Goal: Task Accomplishment & Management: Complete application form

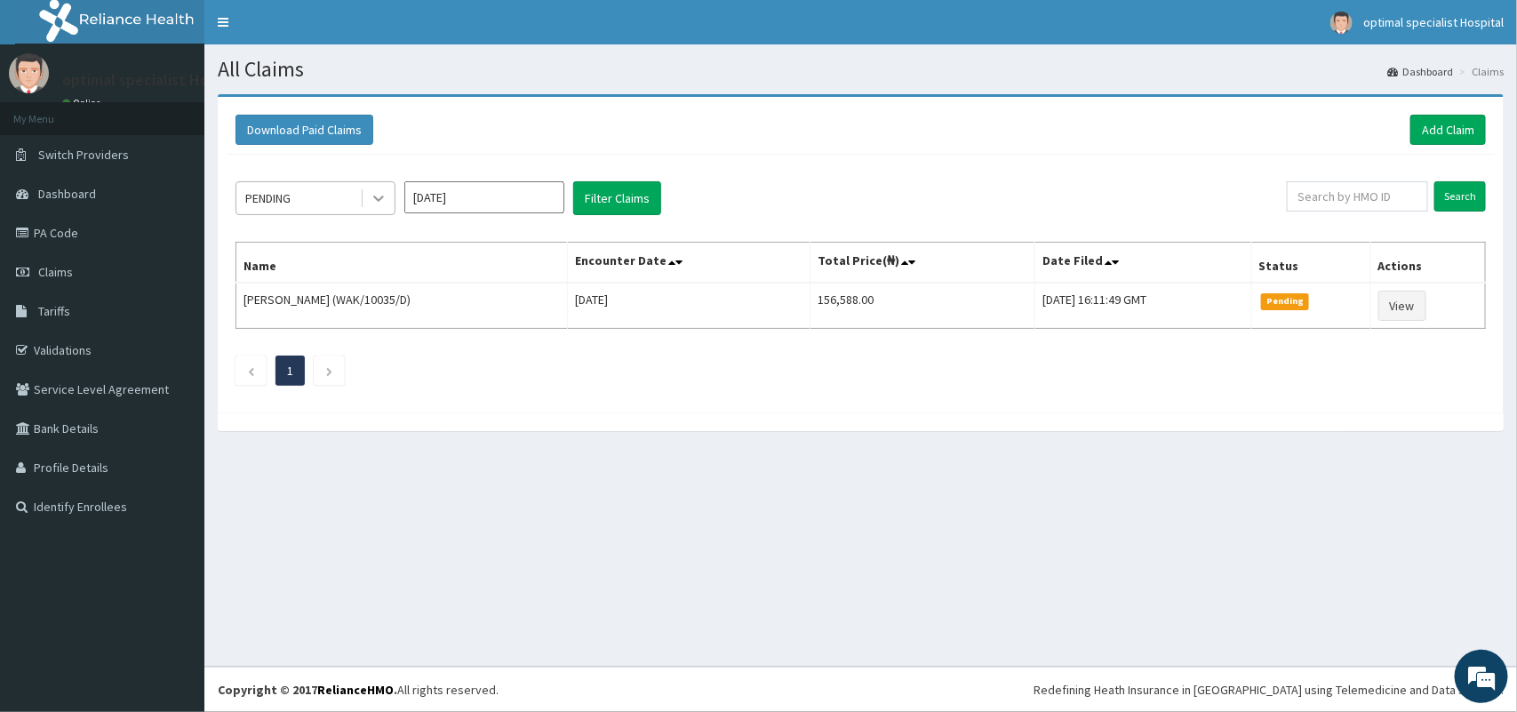
click at [371, 198] on icon at bounding box center [379, 198] width 18 height 18
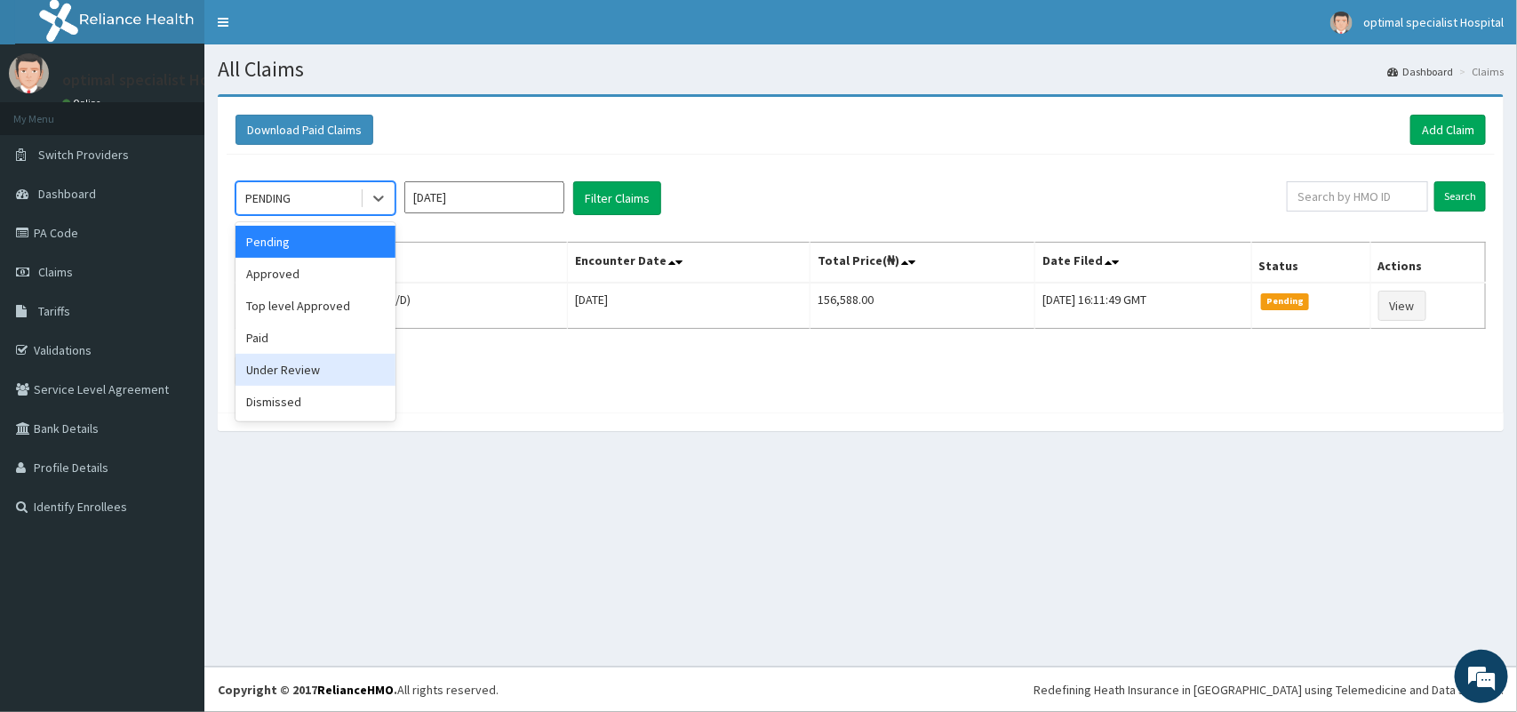
click at [315, 362] on div "Under Review" at bounding box center [315, 370] width 160 height 32
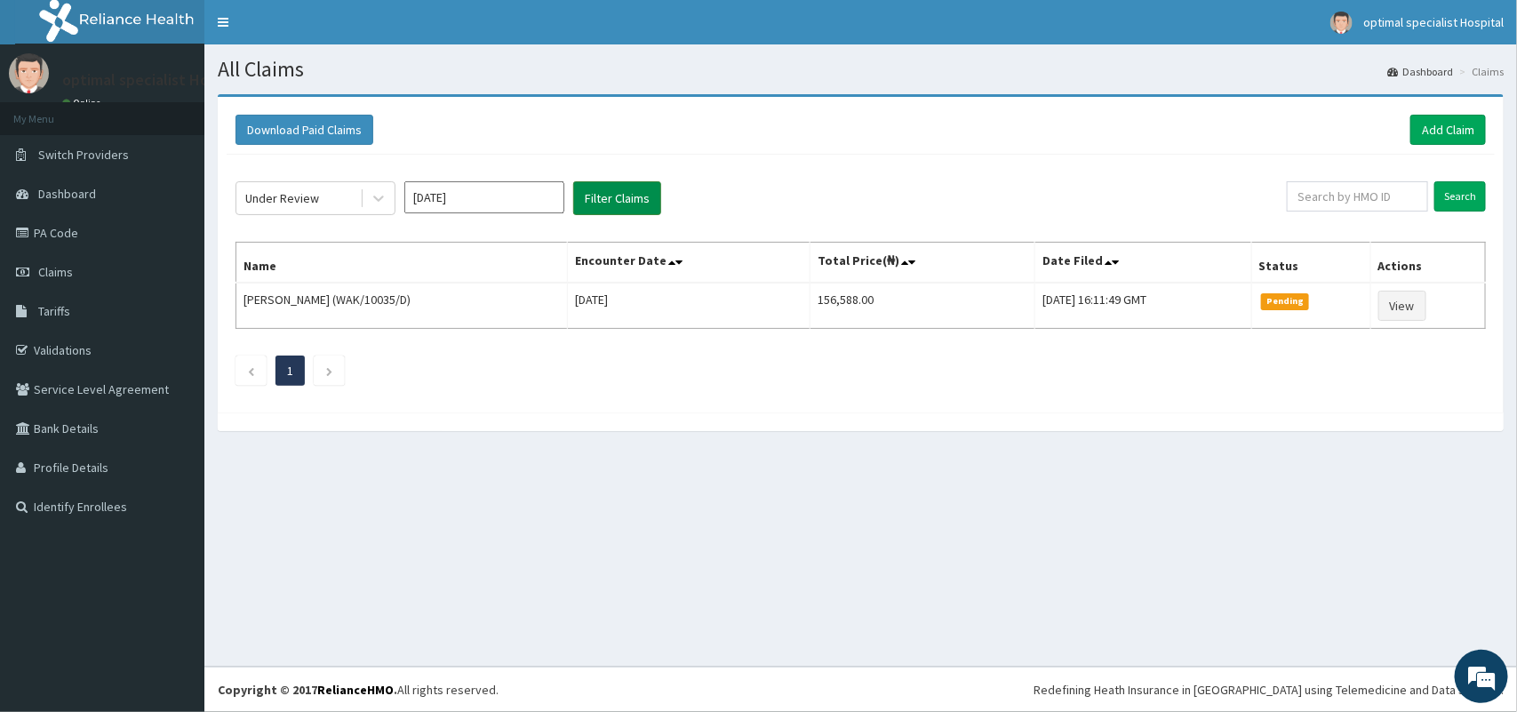
click at [631, 194] on button "Filter Claims" at bounding box center [617, 198] width 88 height 34
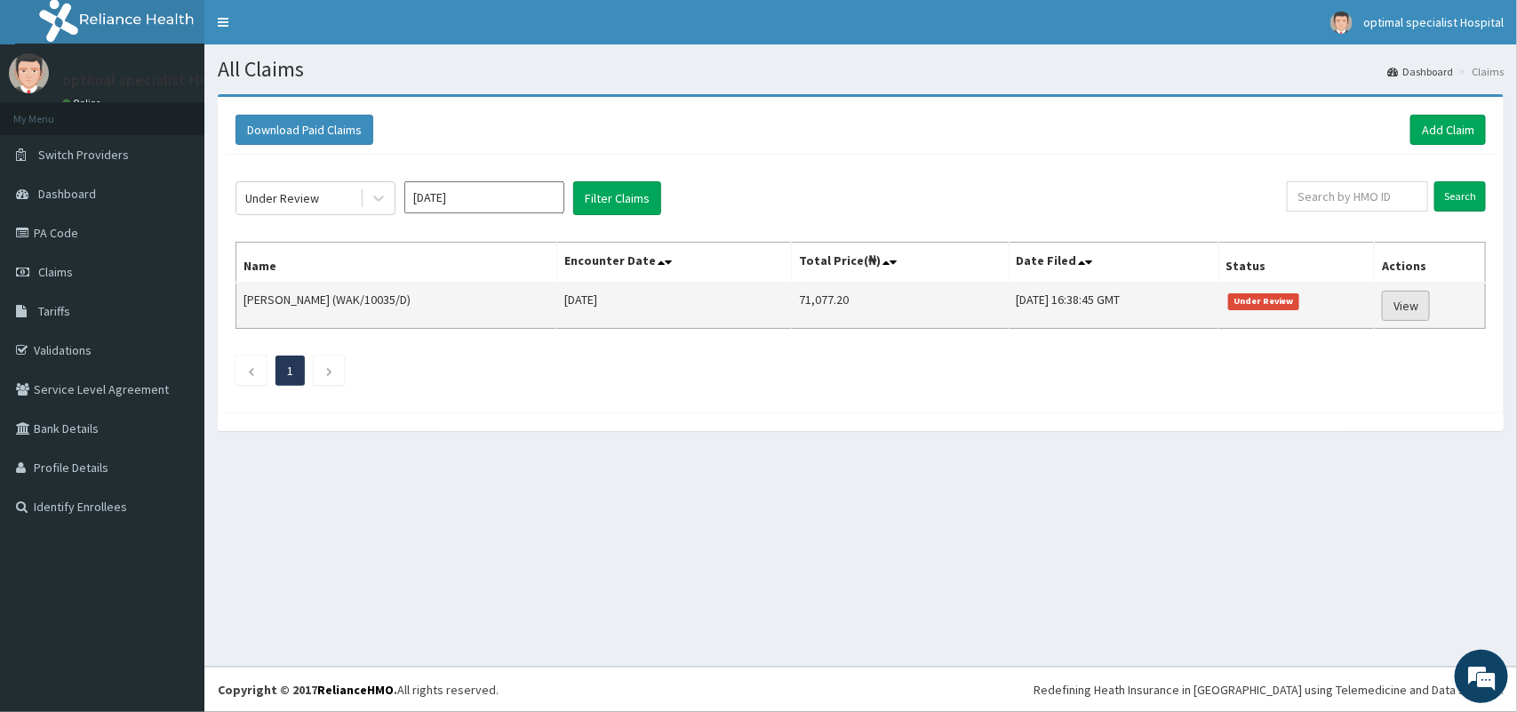
click at [1405, 308] on link "View" at bounding box center [1406, 306] width 48 height 30
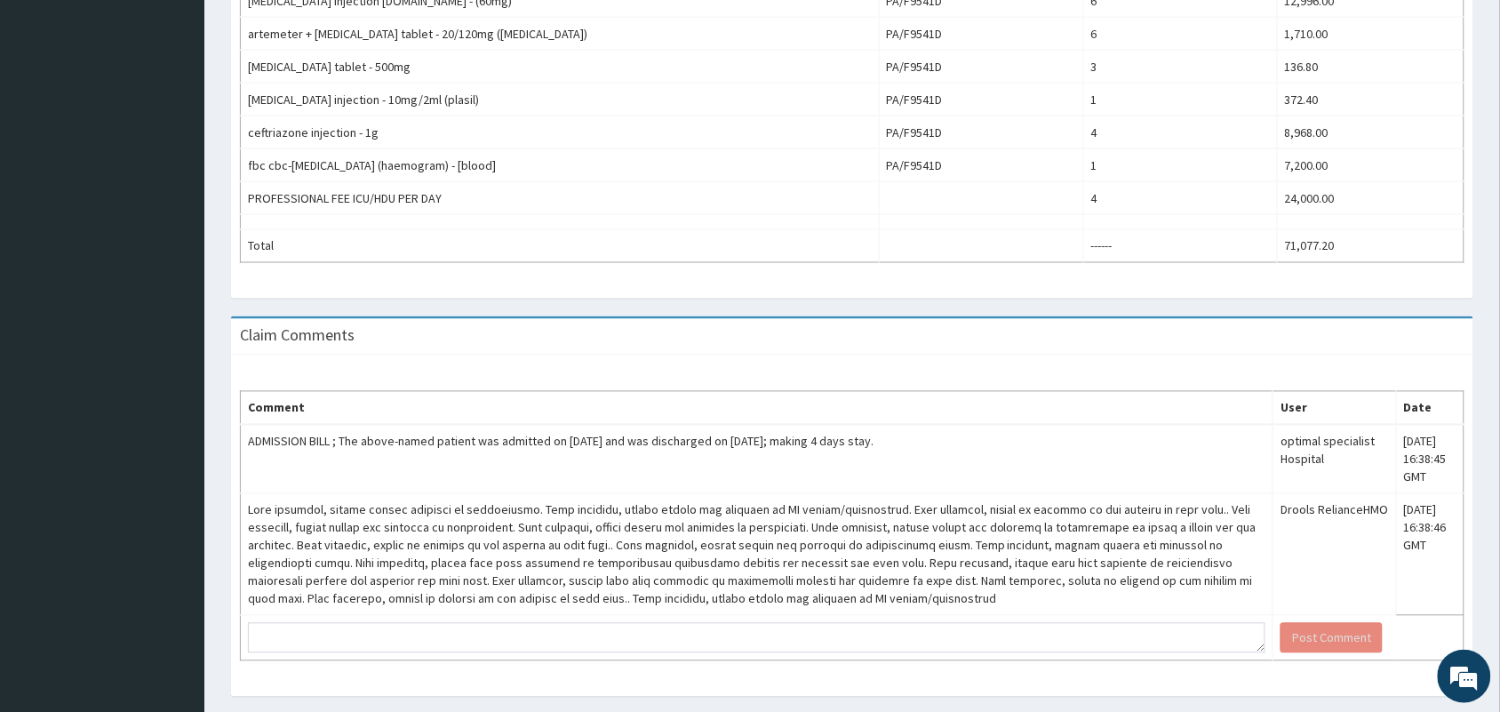
scroll to position [847, 0]
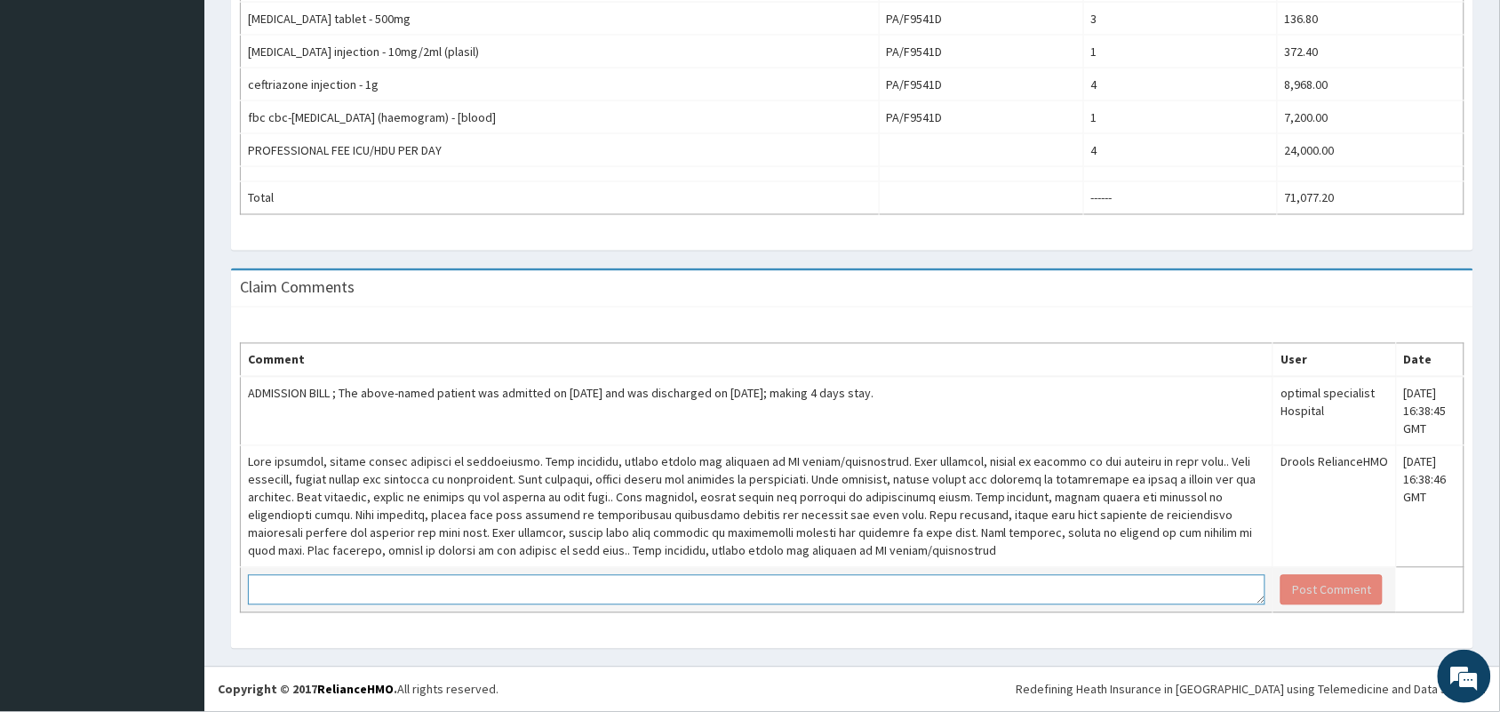
click at [708, 585] on textarea at bounding box center [756, 590] width 1017 height 30
type textarea "d"
type textarea "D"
click at [704, 569] on td "Dear Reliance HMO, In response to your request, this is the analysis of this pa…" at bounding box center [757, 590] width 1033 height 45
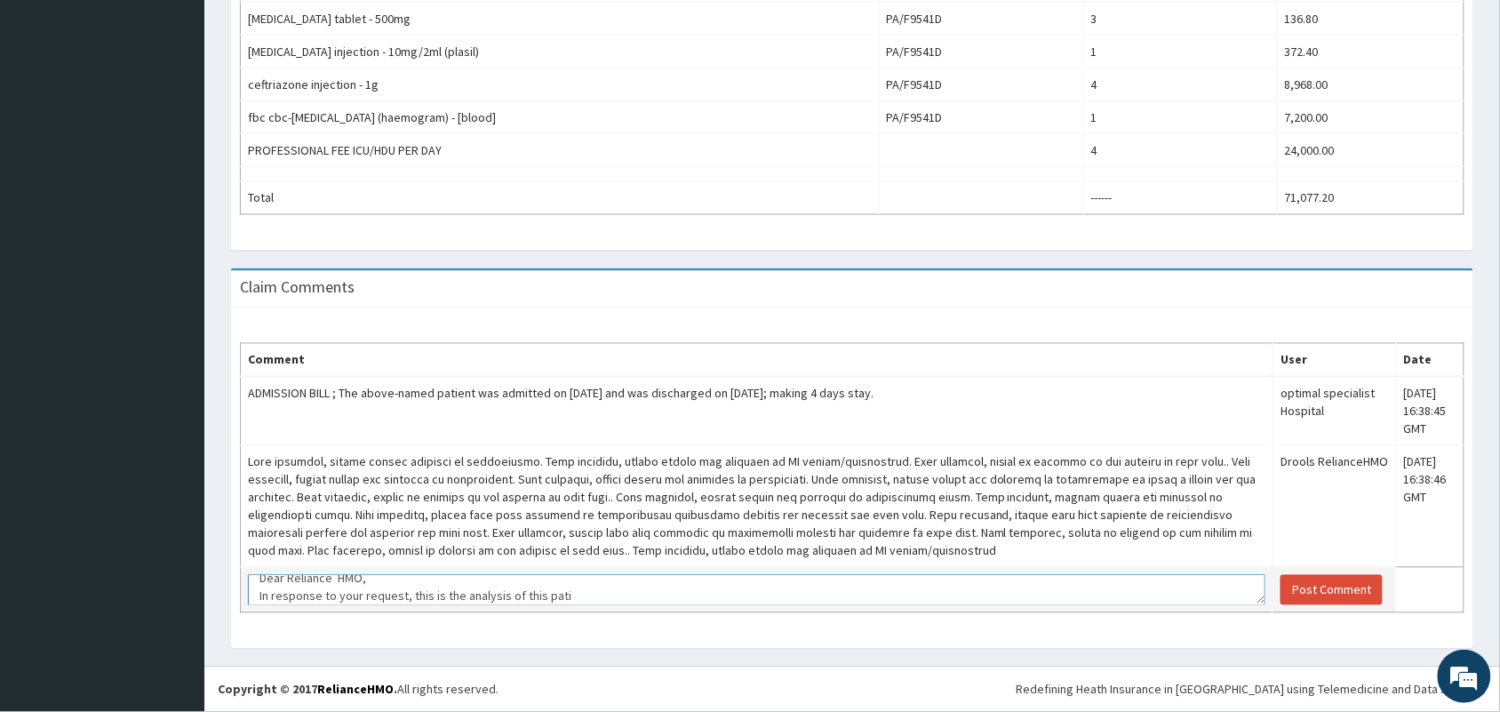
click at [566, 596] on textarea "Dear Reliance HMO, In response to your request, this is the analysis of this pa…" at bounding box center [756, 590] width 1017 height 30
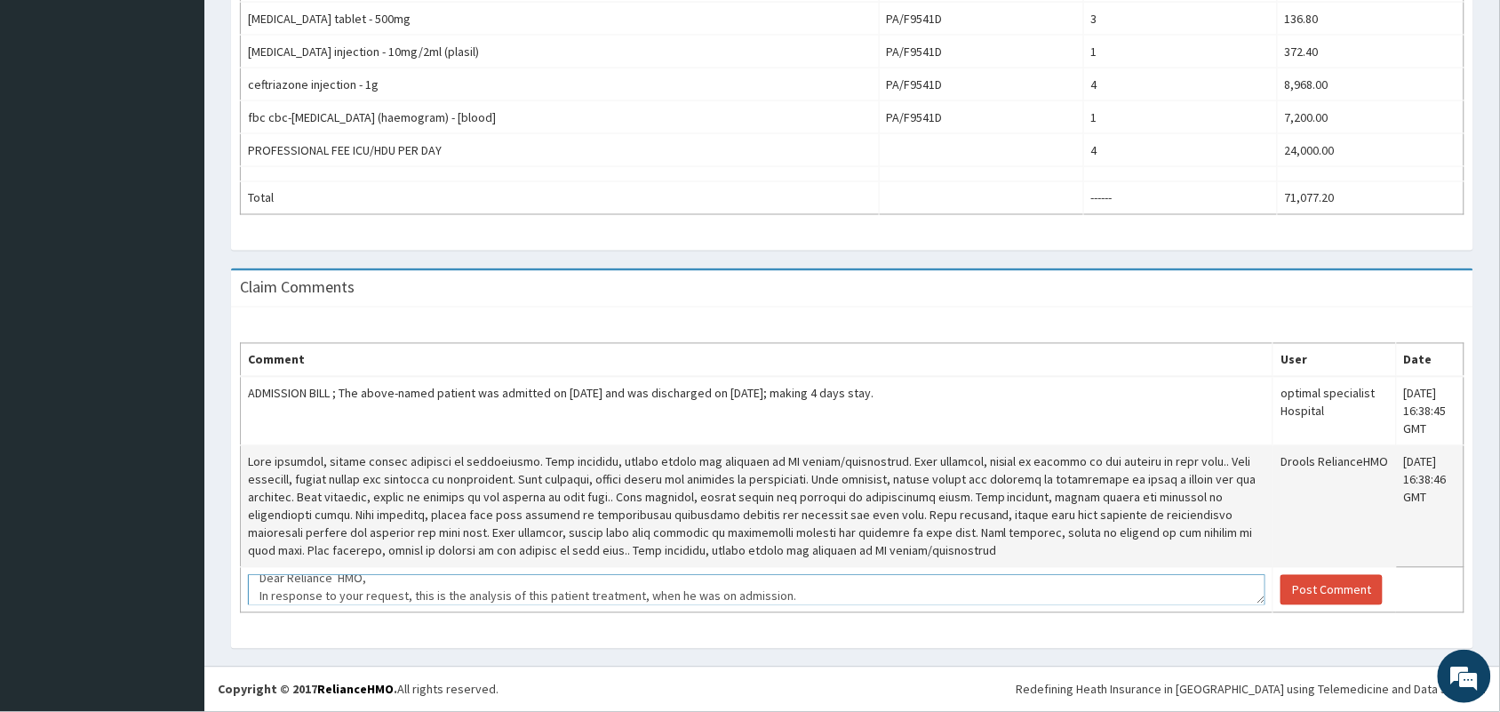
scroll to position [29, 0]
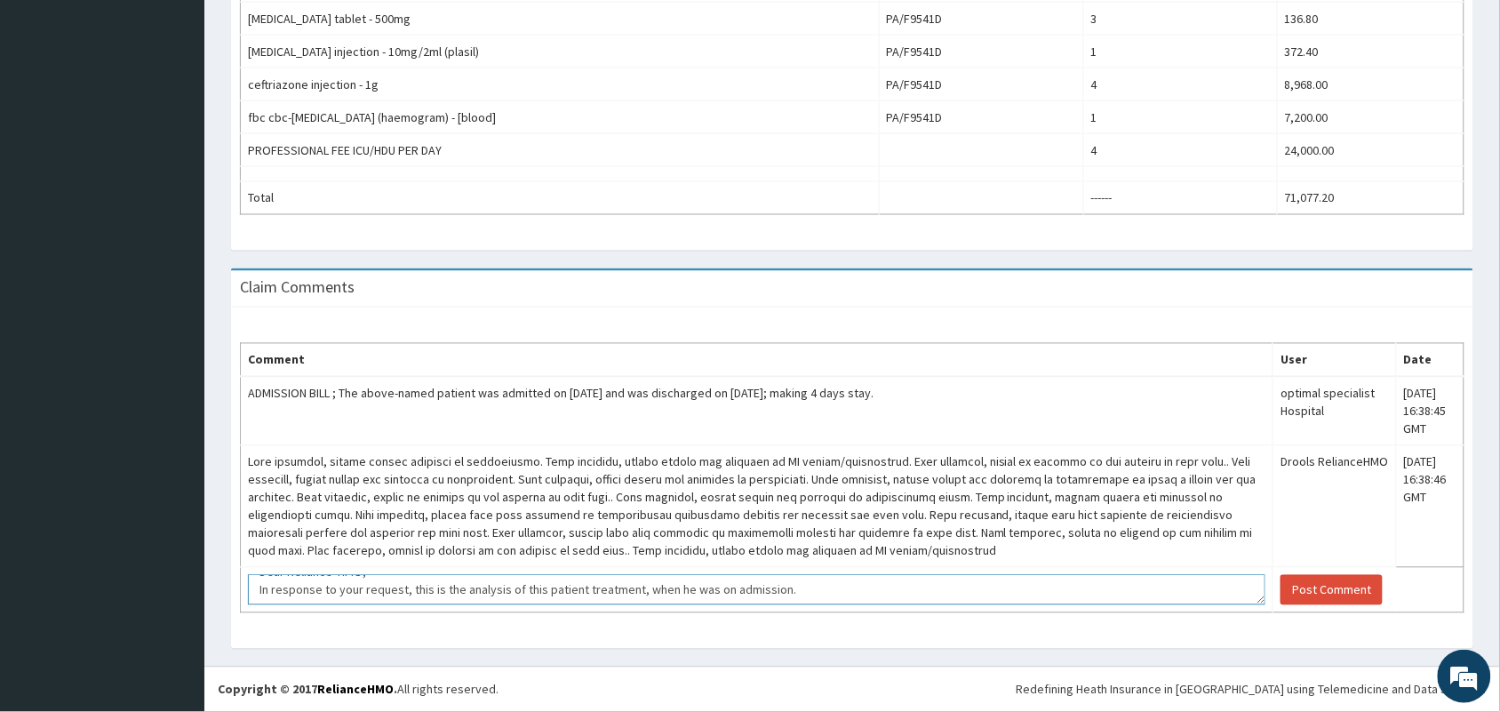
type textarea "Dear Reliance HMO, In response to your request, this is the analysis of this pa…"
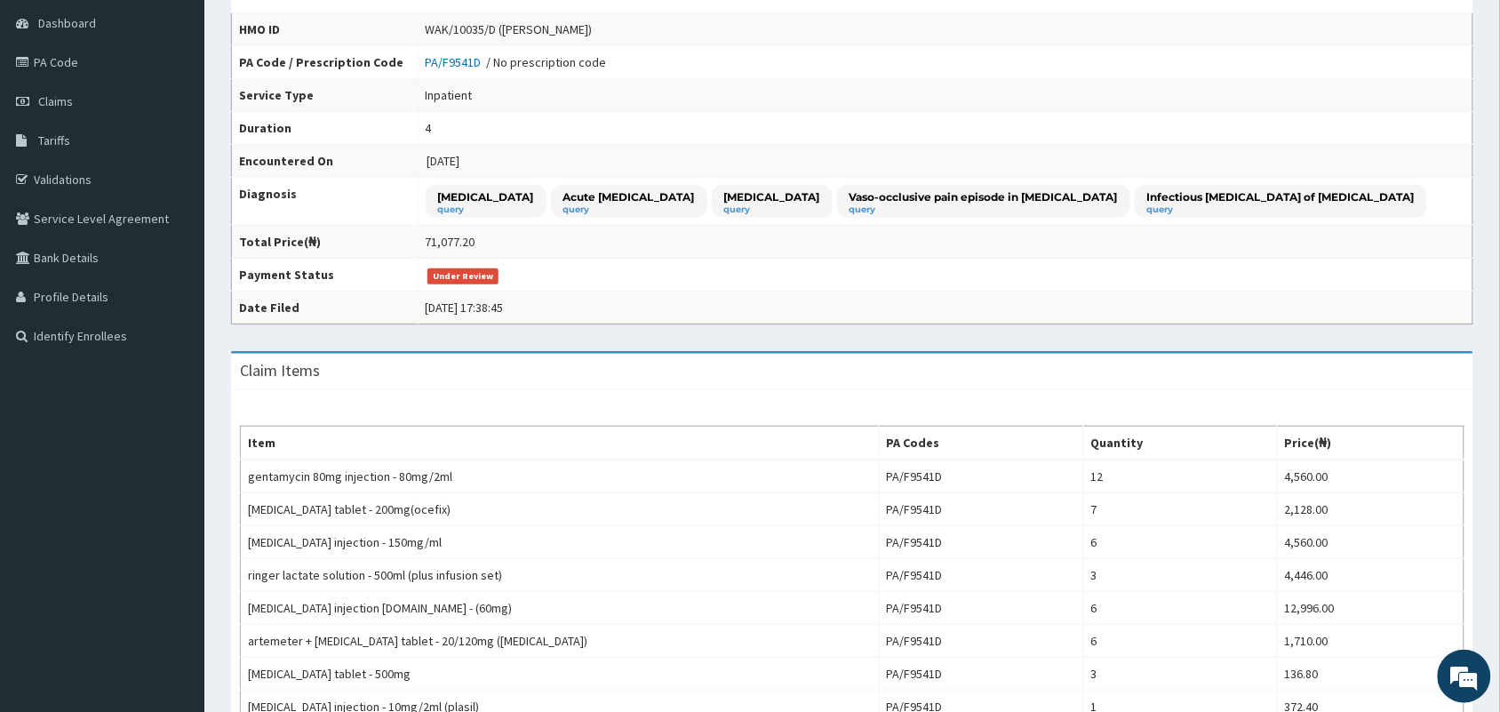
scroll to position [0, 0]
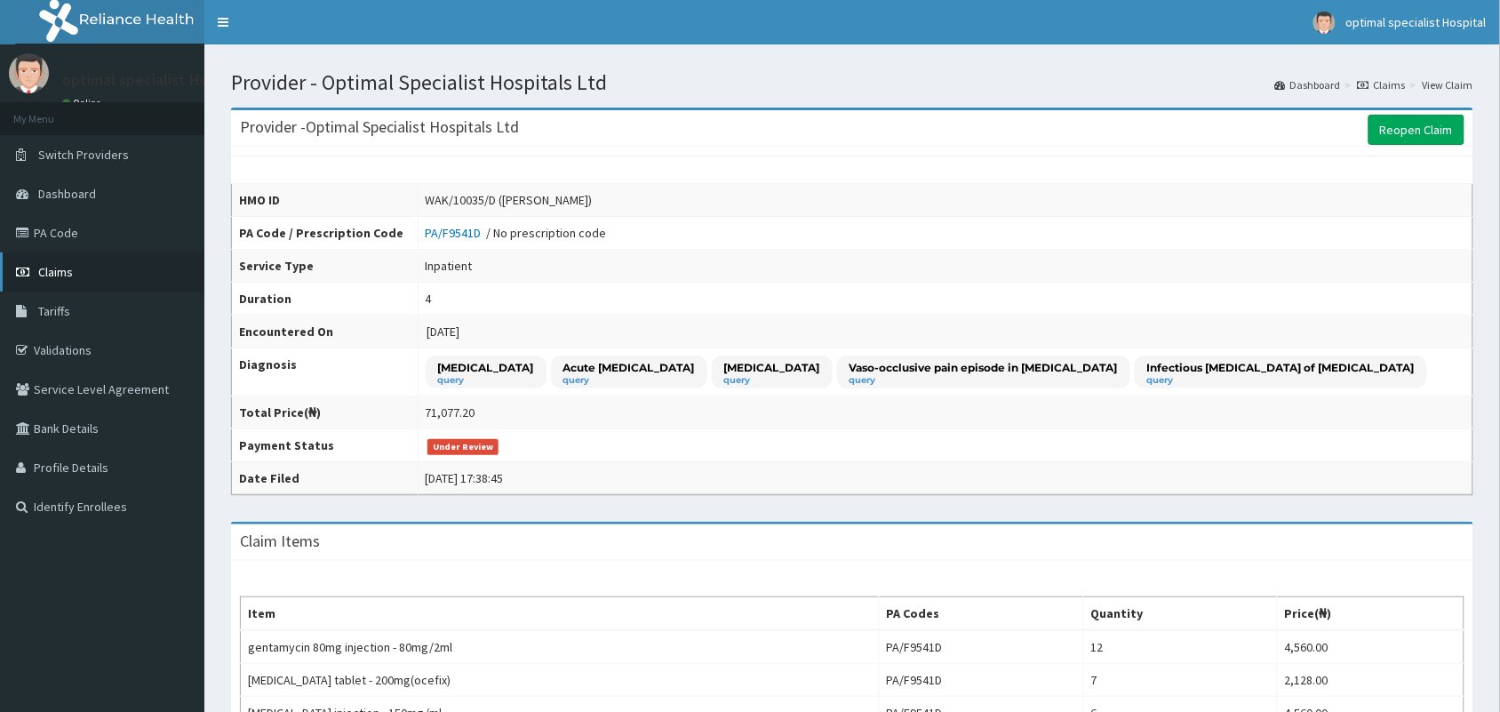
click at [69, 272] on span "Claims" at bounding box center [55, 272] width 35 height 16
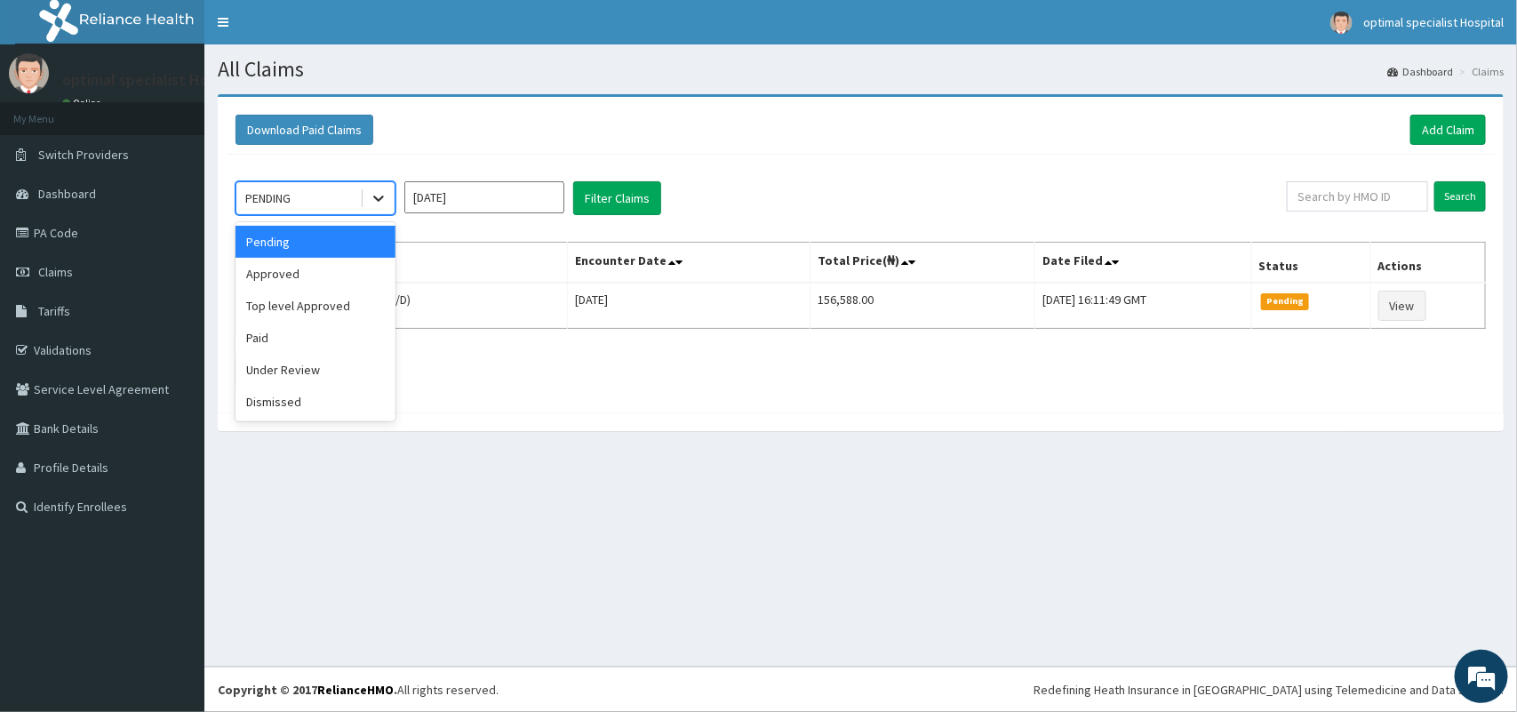
click at [387, 202] on div at bounding box center [379, 198] width 32 height 32
click at [321, 371] on div "Under Review" at bounding box center [315, 370] width 160 height 32
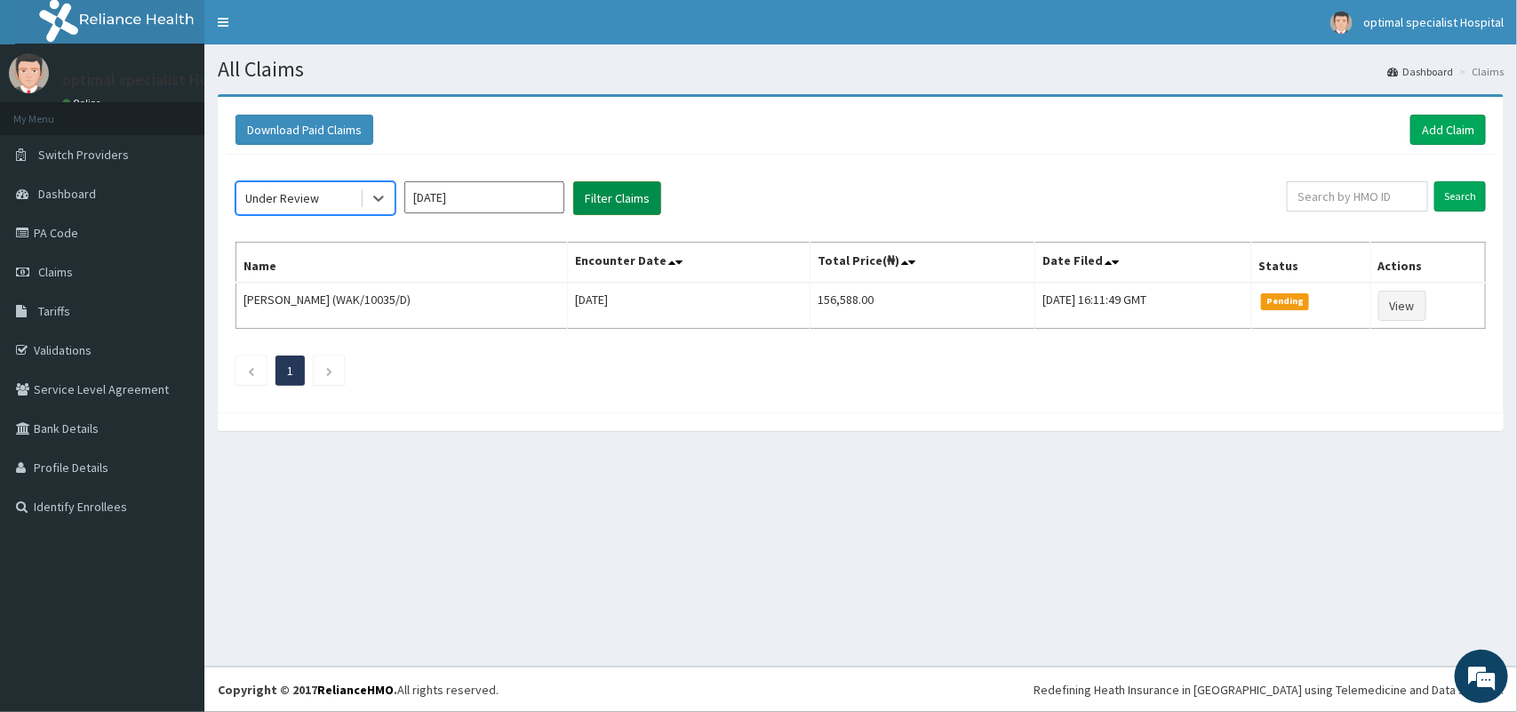
click at [615, 202] on button "Filter Claims" at bounding box center [617, 198] width 88 height 34
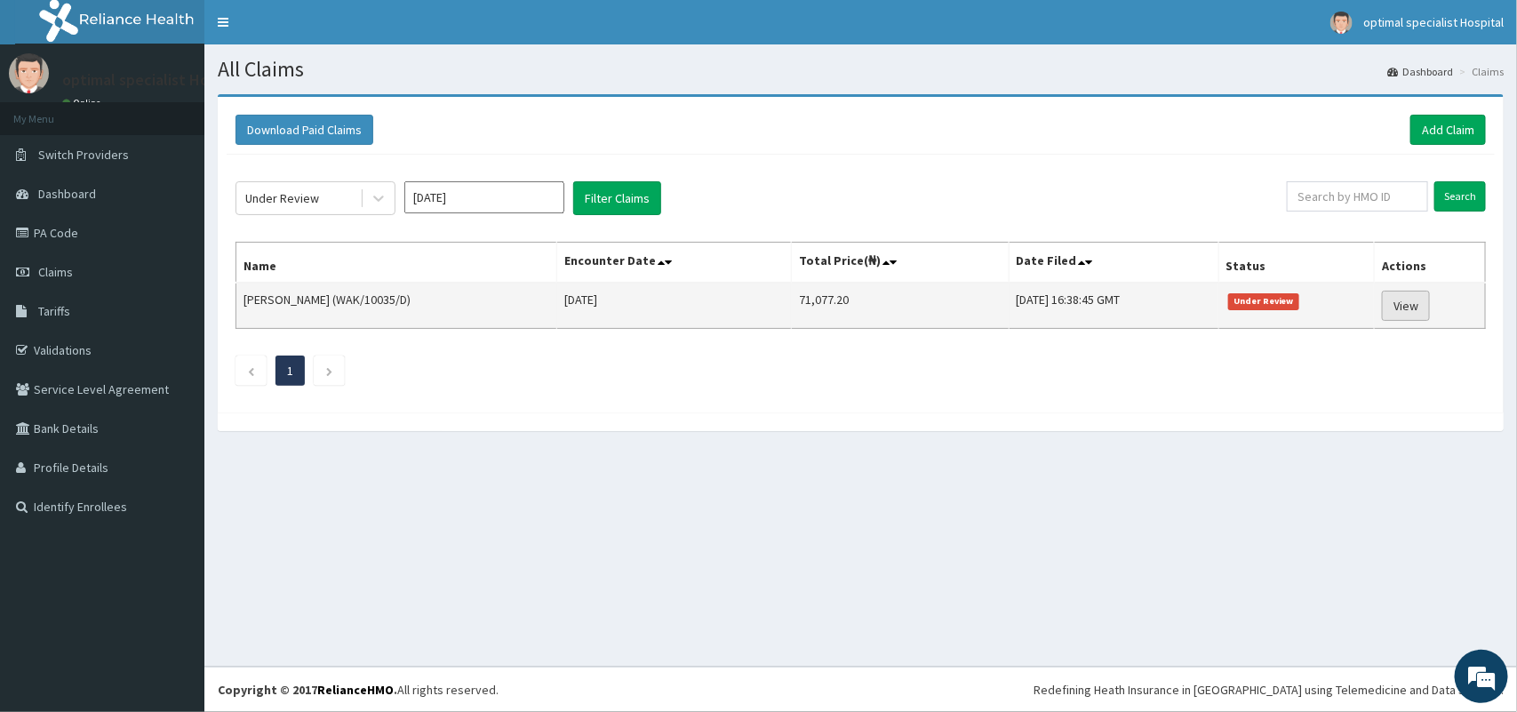
click at [1402, 311] on link "View" at bounding box center [1406, 306] width 48 height 30
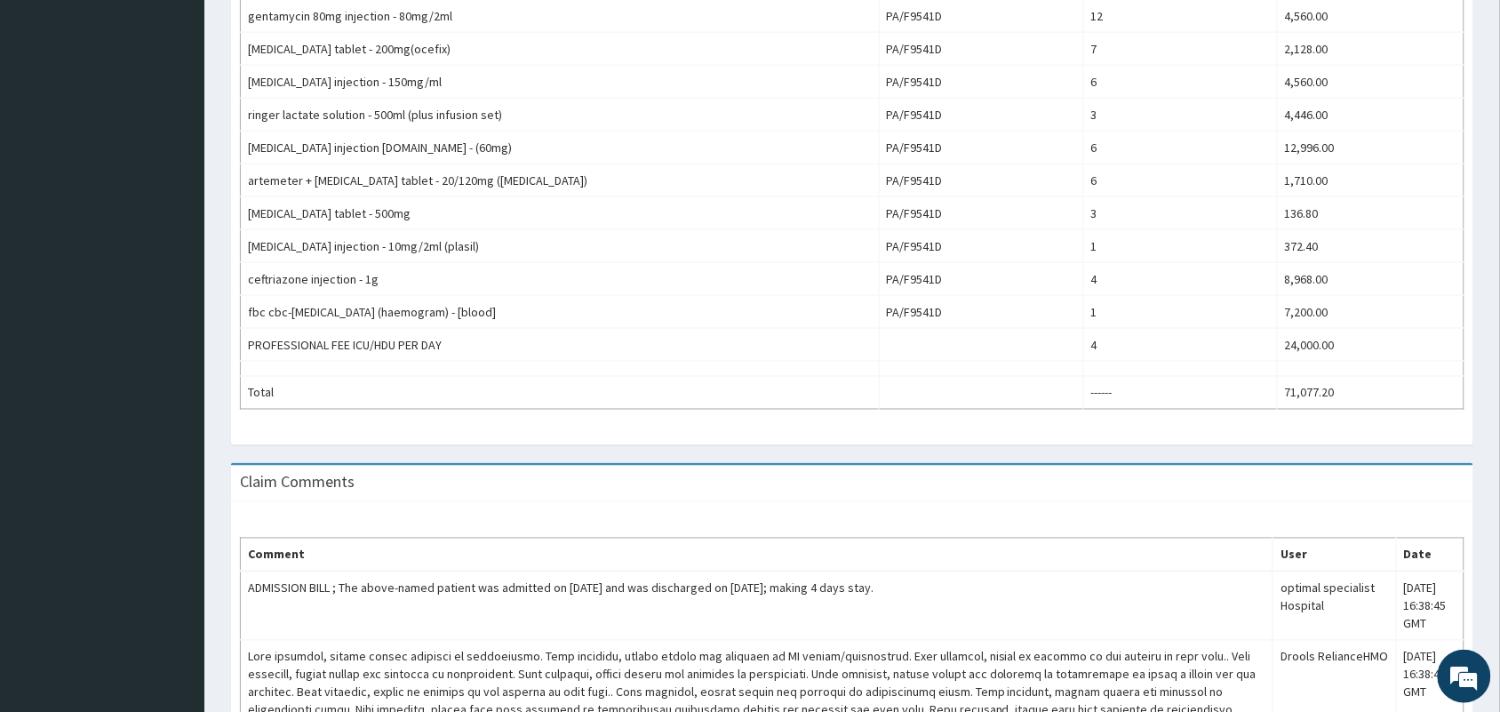
scroll to position [847, 0]
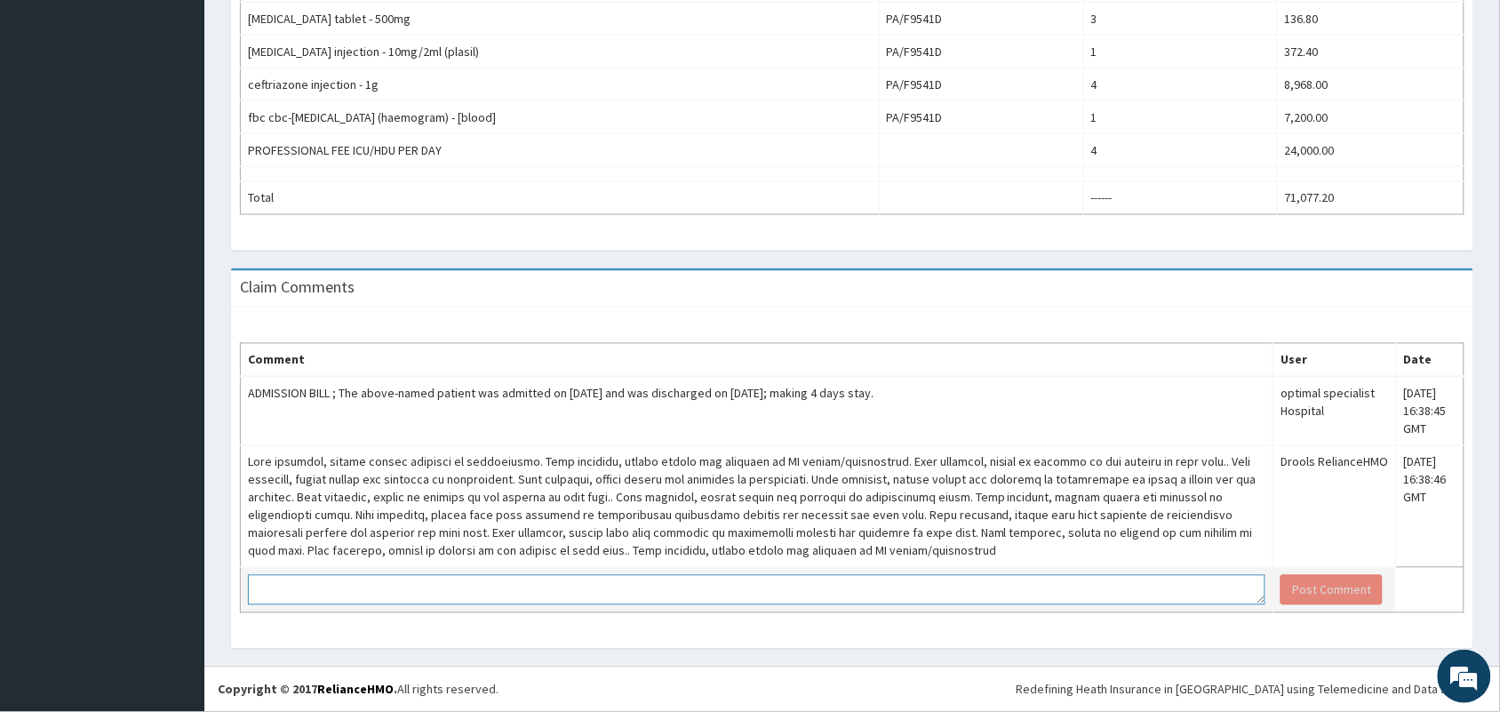
click at [766, 594] on textarea at bounding box center [756, 590] width 1017 height 30
paste textarea "[PERSON_NAME]/ WAK/10035/D The above named patient was admitted on [DATE] into …"
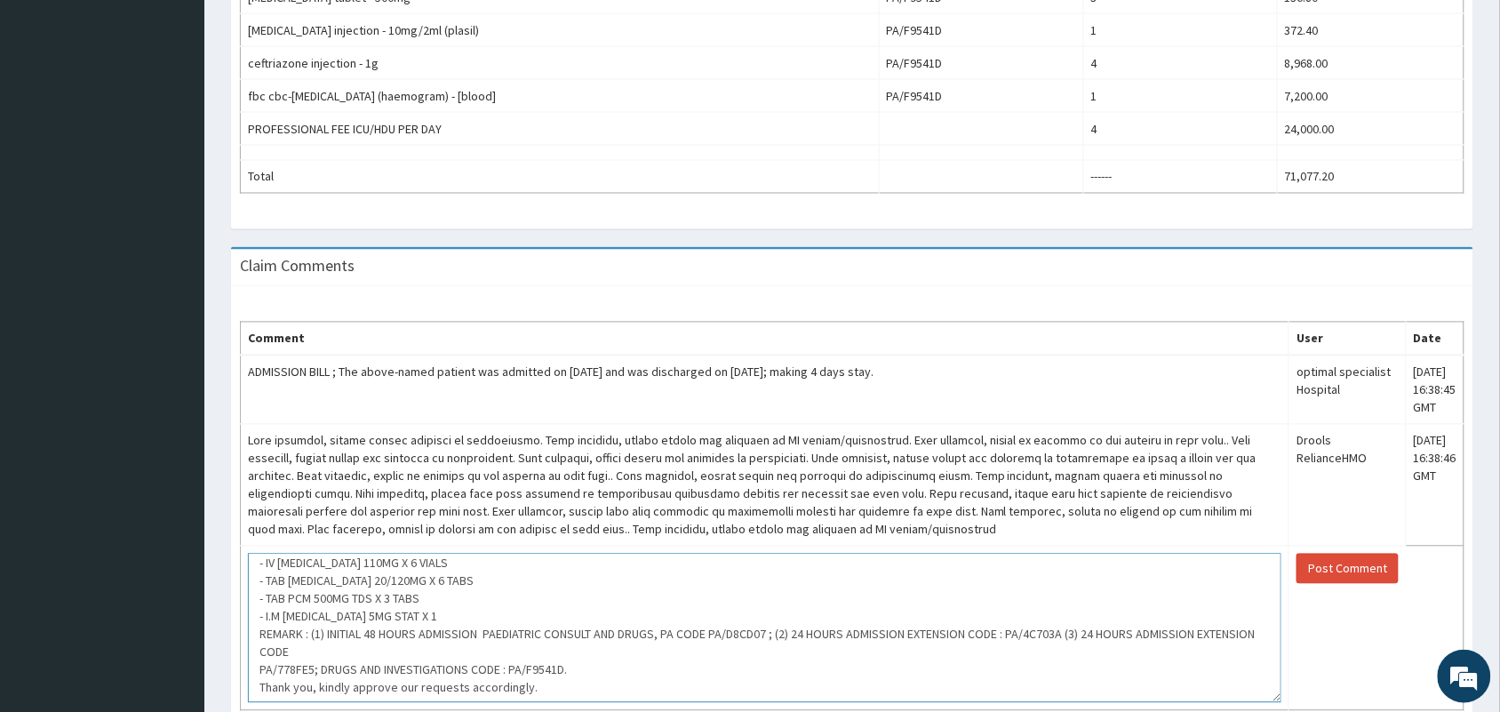
drag, startPoint x: 1250, startPoint y: 601, endPoint x: 1277, endPoint y: 721, distance: 122.9
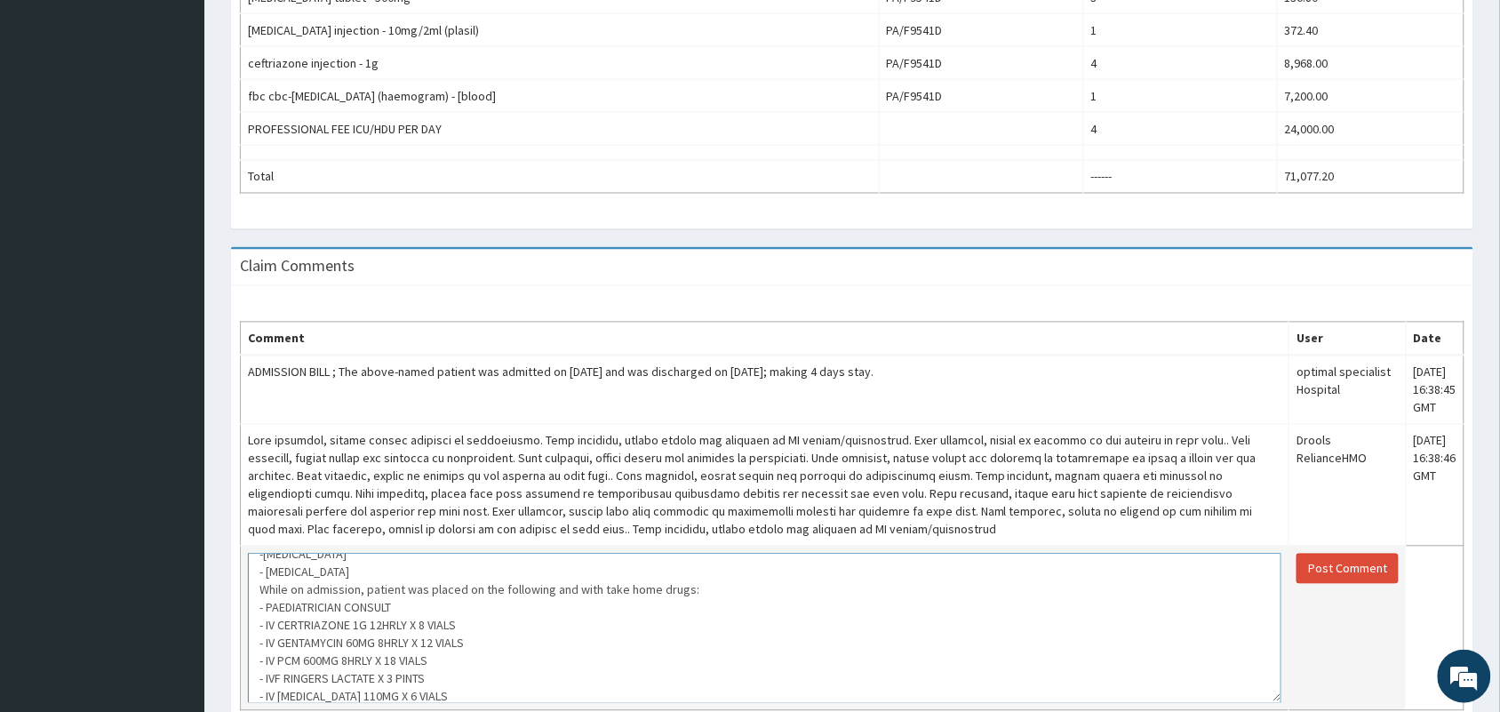
scroll to position [0, 0]
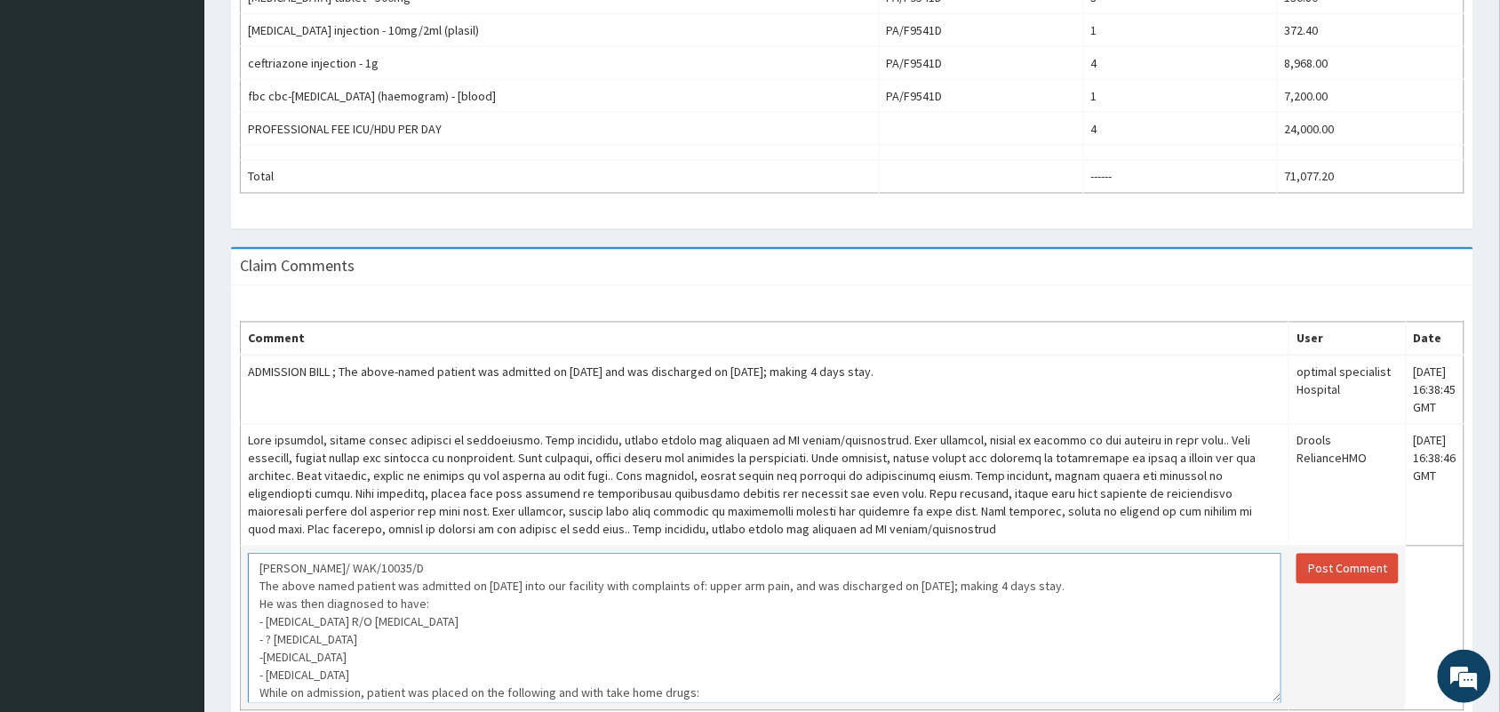
click at [256, 618] on textarea "[PERSON_NAME]/ WAK/10035/D The above named patient was admitted on [DATE] into …" at bounding box center [764, 628] width 1033 height 149
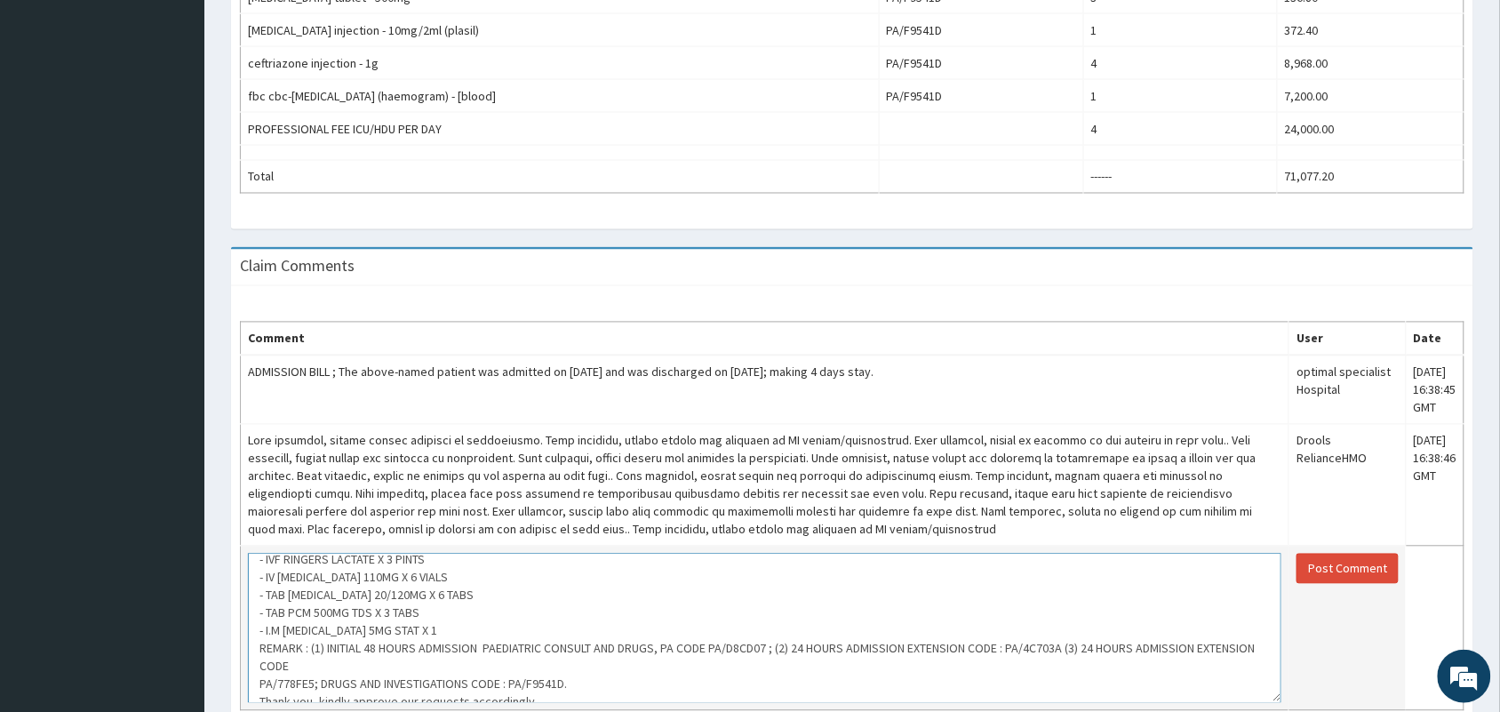
scroll to position [325, 0]
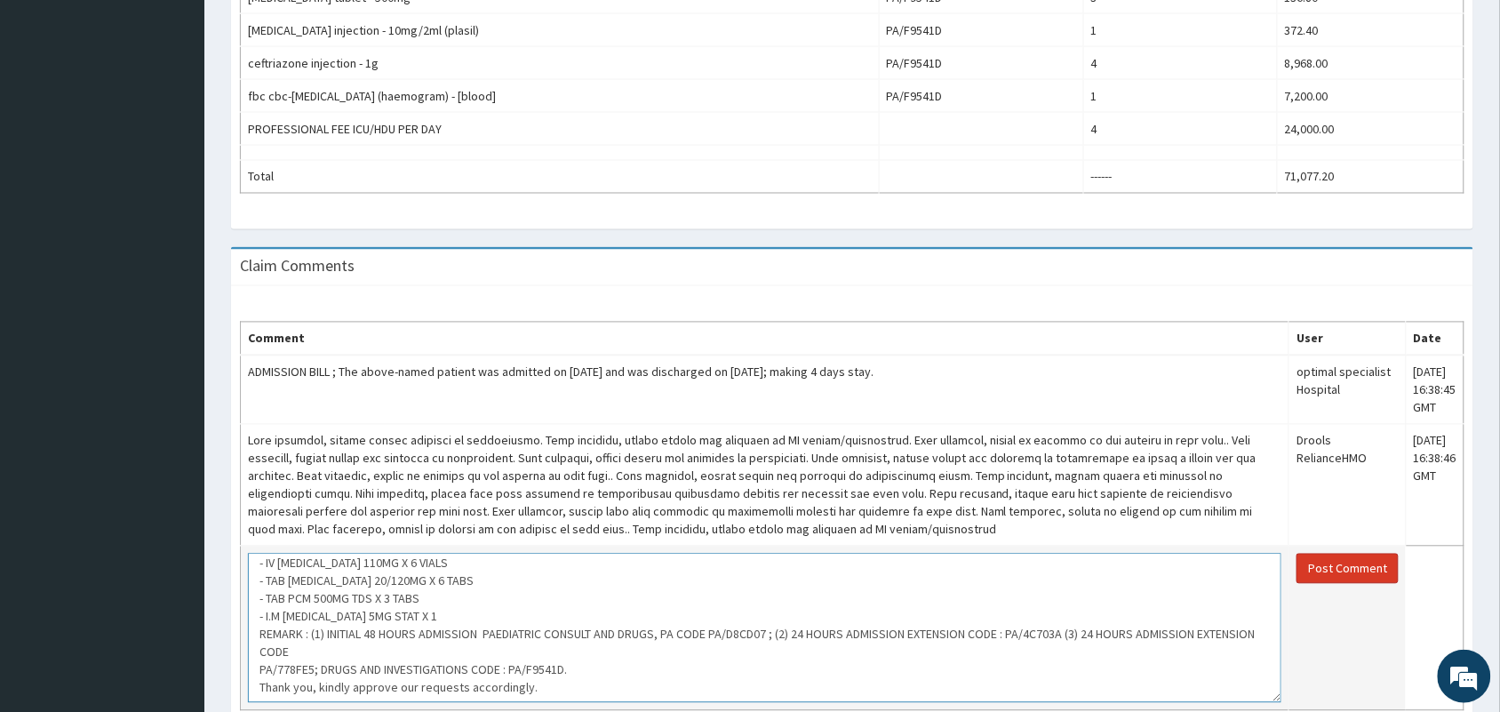
type textarea "[PERSON_NAME]/ WAK/10035/D In response to your request, the above named patient…"
click at [1326, 584] on button "Post Comment" at bounding box center [1347, 569] width 102 height 30
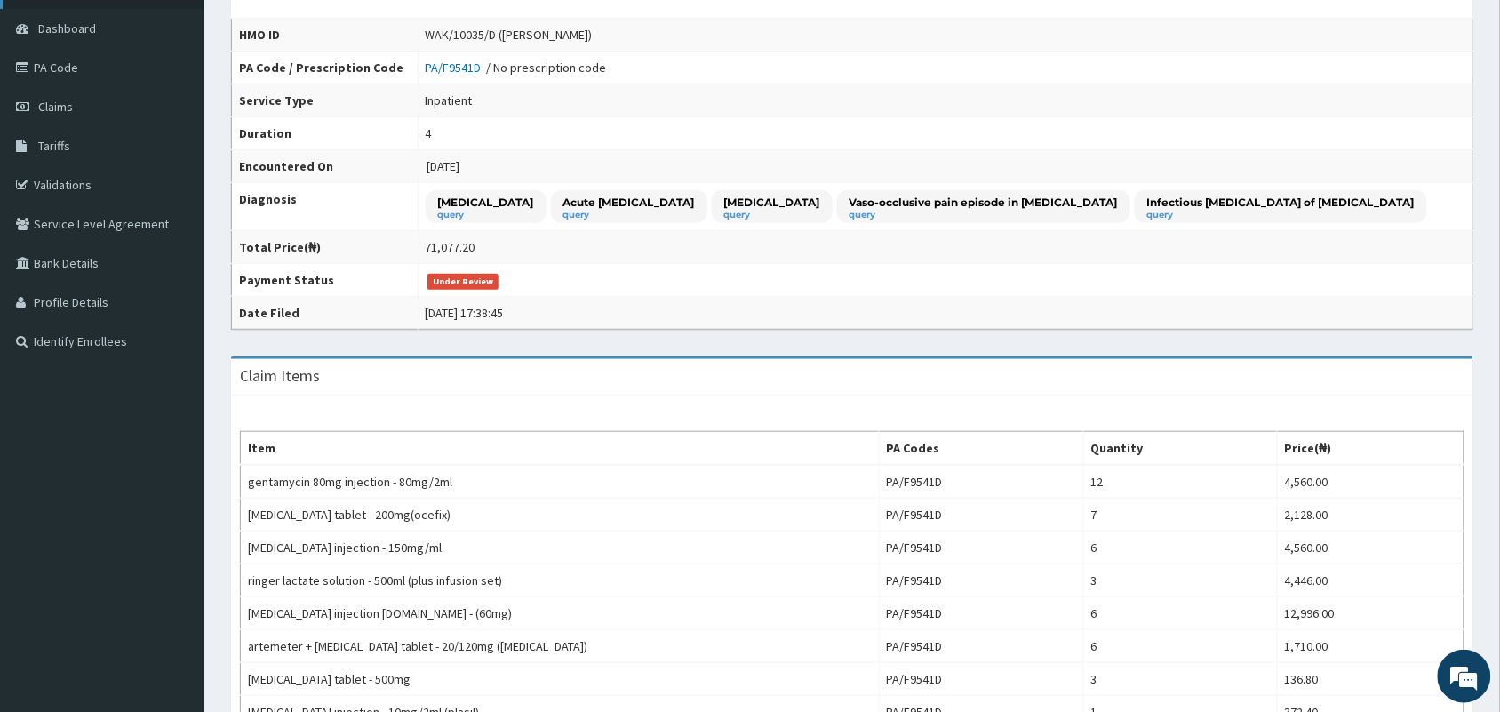
scroll to position [0, 0]
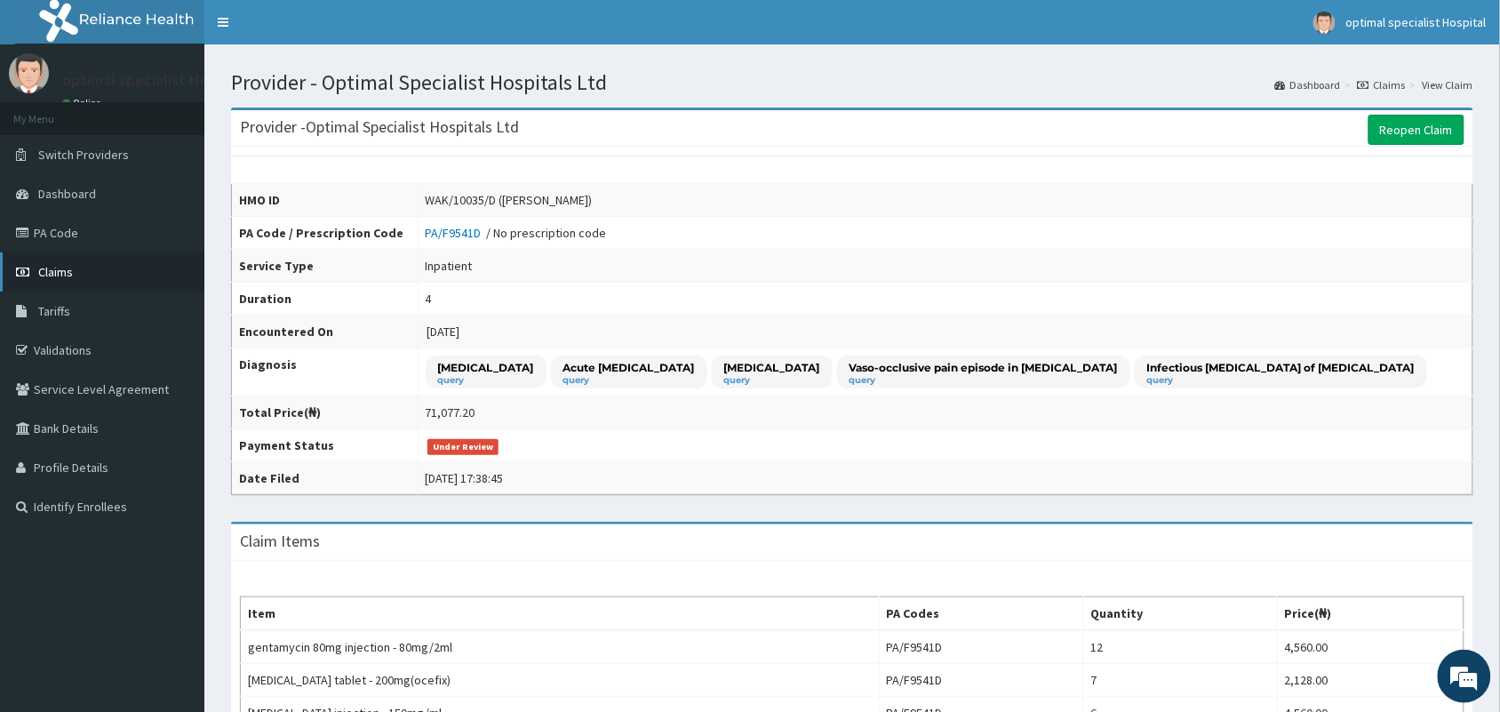
click at [60, 274] on span "Claims" at bounding box center [55, 272] width 35 height 16
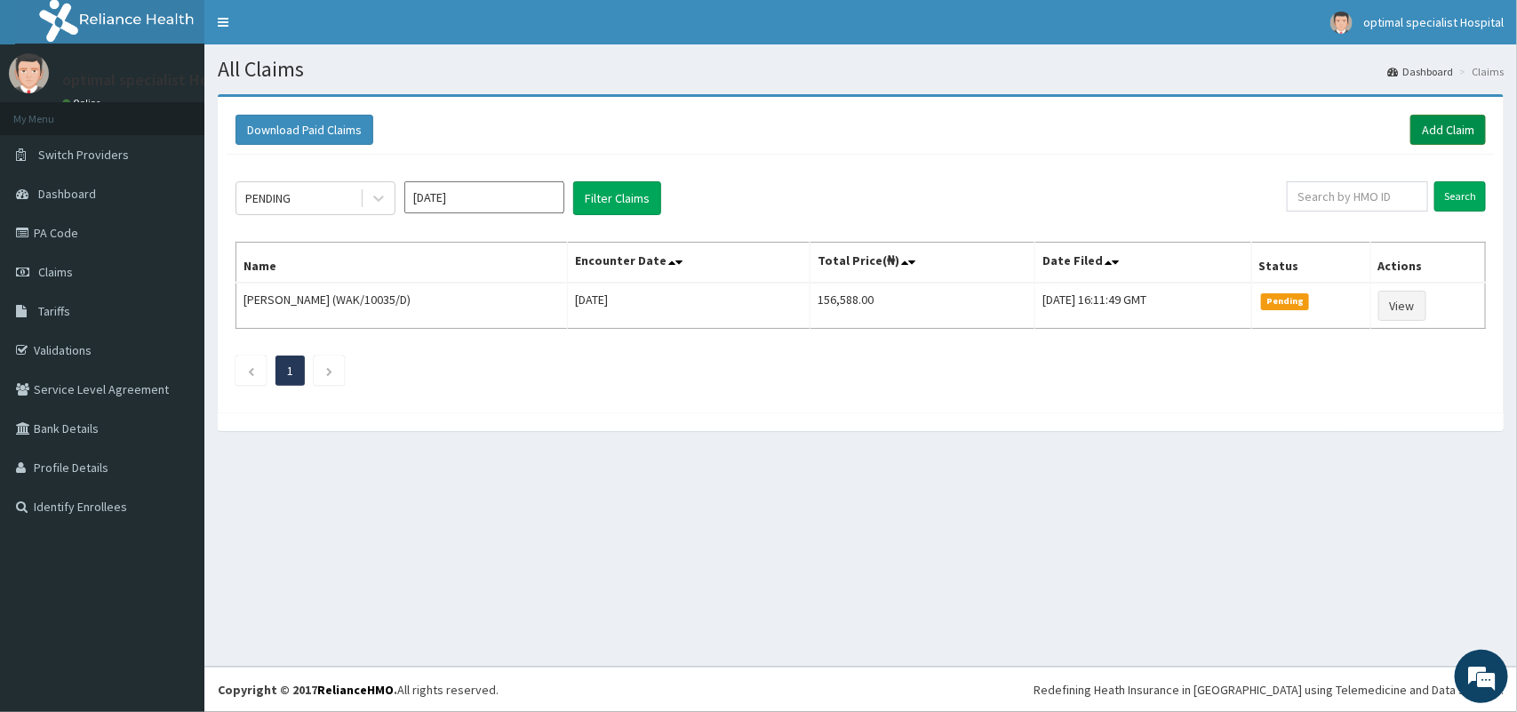
click at [1447, 133] on link "Add Claim" at bounding box center [1448, 130] width 76 height 30
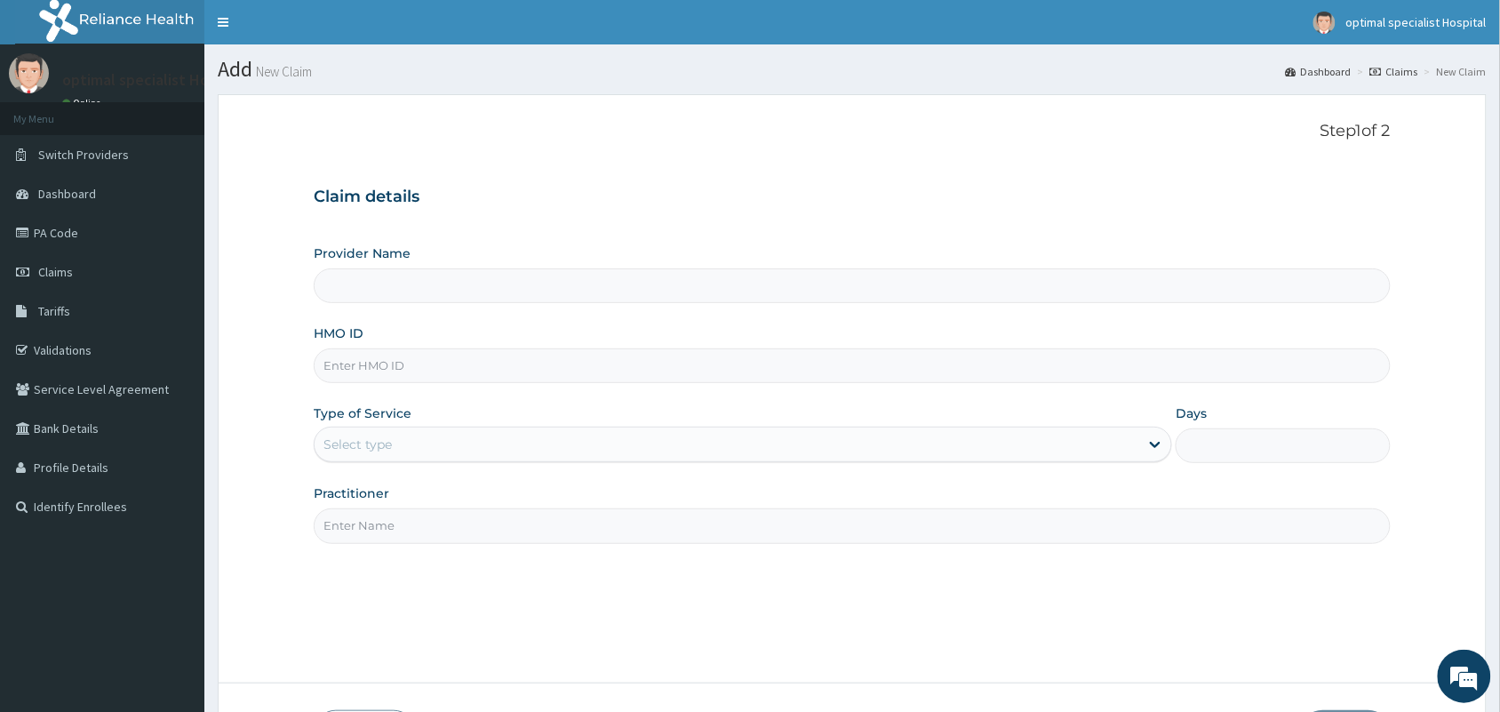
type input "Optimal Specialist Hospitals Ltd"
click at [498, 363] on input "HMO ID" at bounding box center [852, 365] width 1077 height 35
type input "WAK/10035/B"
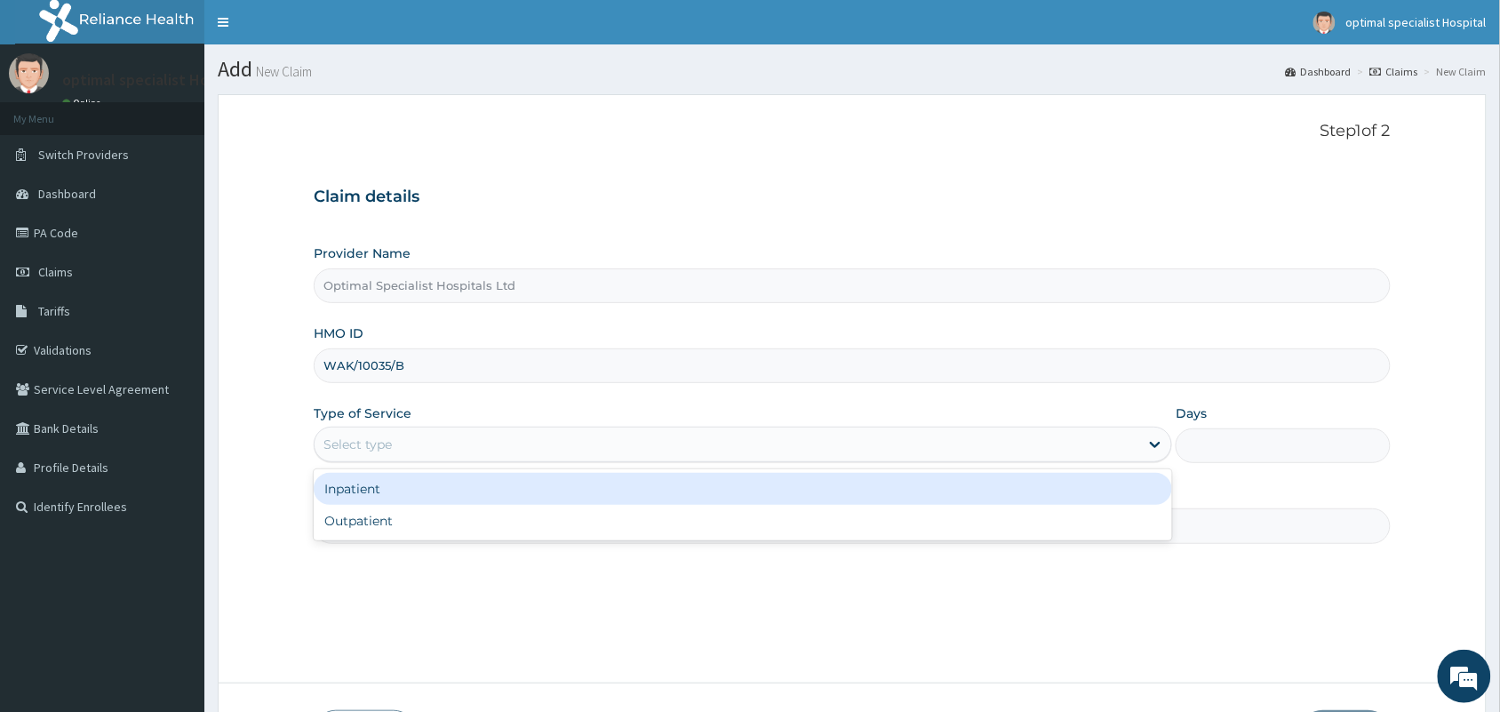
click at [1075, 447] on div "Select type" at bounding box center [727, 444] width 825 height 28
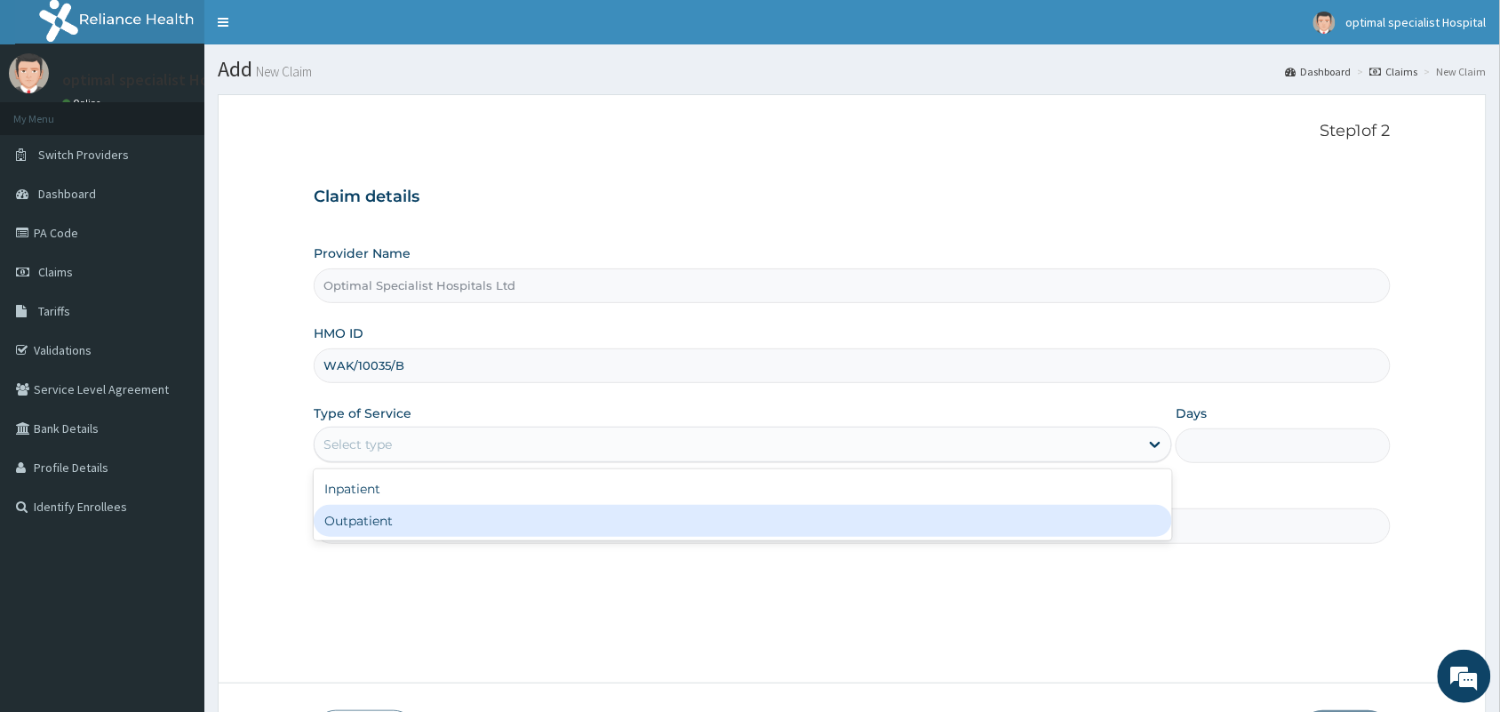
click at [840, 517] on div "Outpatient" at bounding box center [743, 521] width 858 height 32
type input "1"
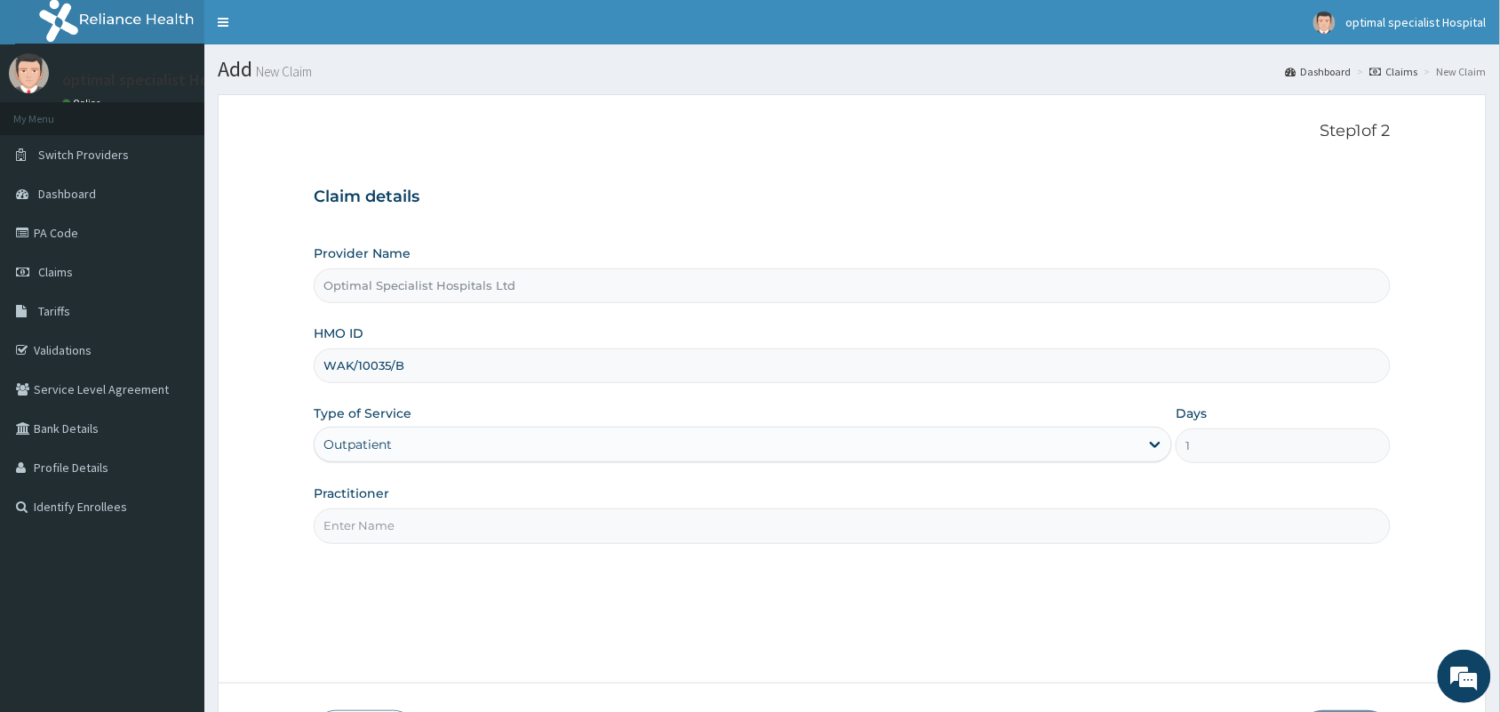
click at [689, 520] on input "Practitioner" at bounding box center [852, 525] width 1077 height 35
type input "d"
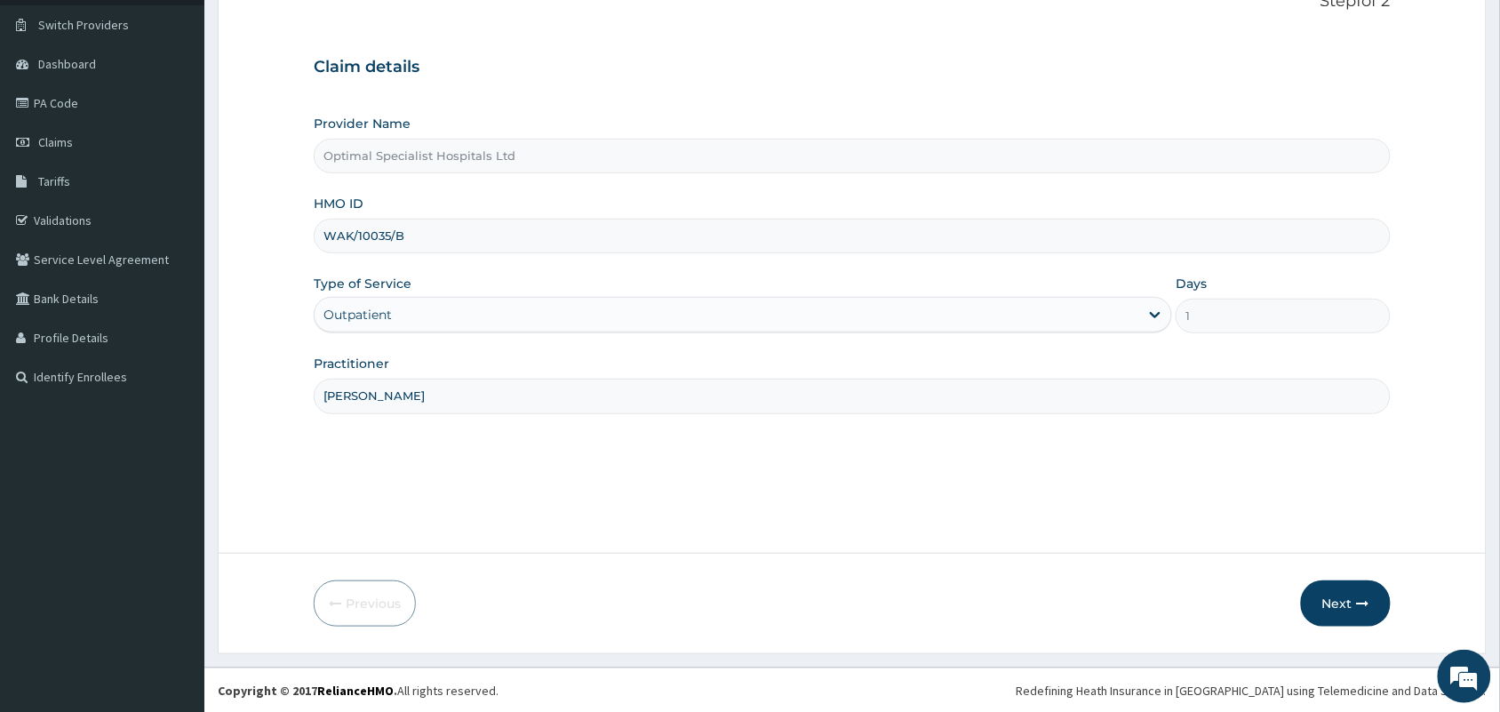
scroll to position [131, 0]
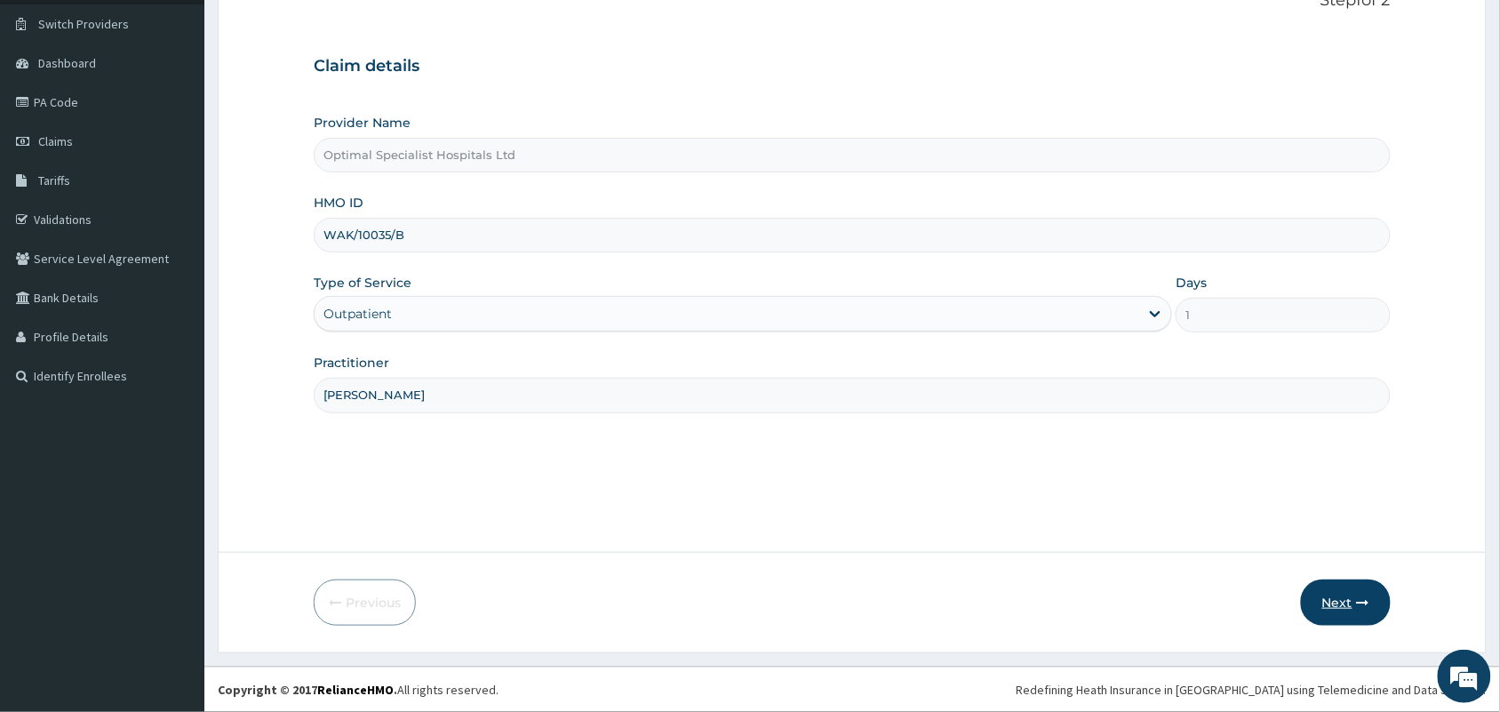
type input "DR UCHA"
click at [1340, 606] on button "Next" at bounding box center [1346, 602] width 90 height 46
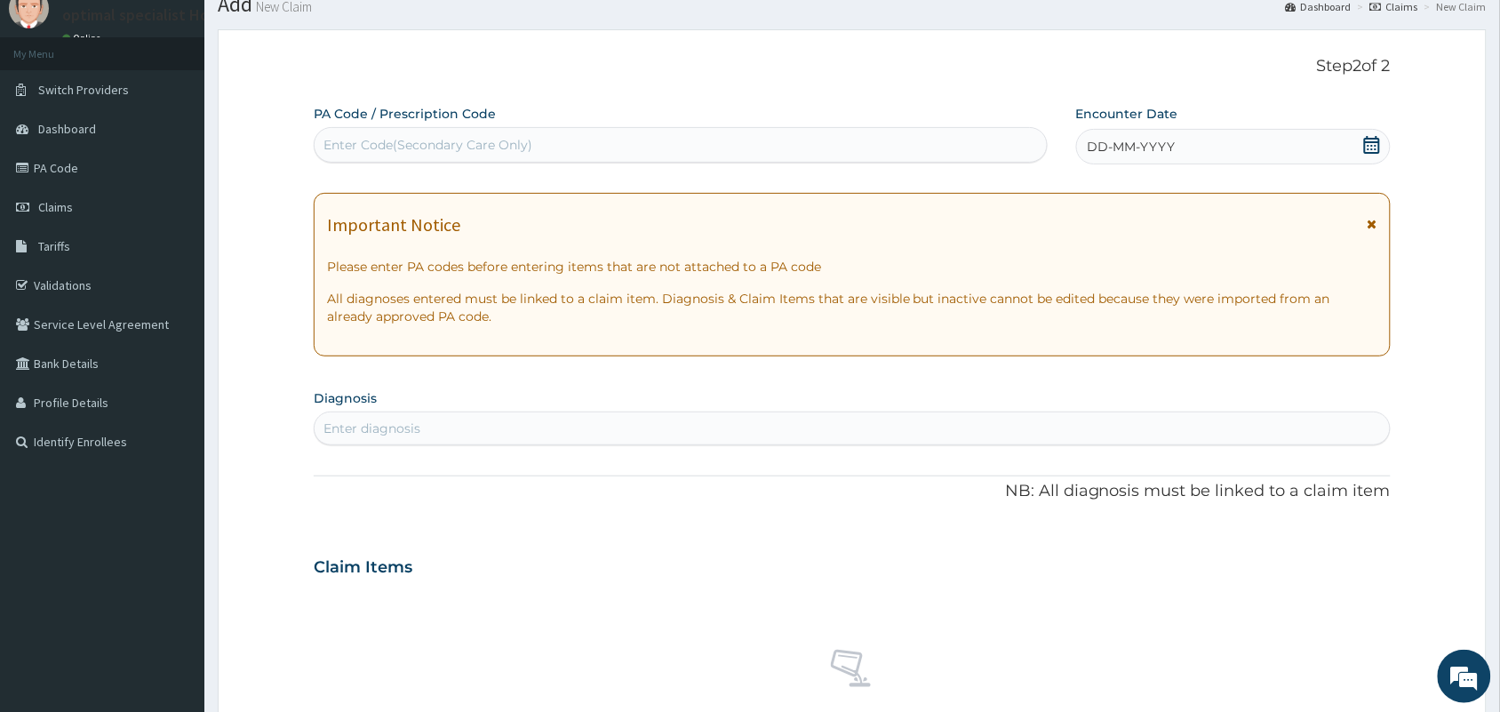
scroll to position [0, 0]
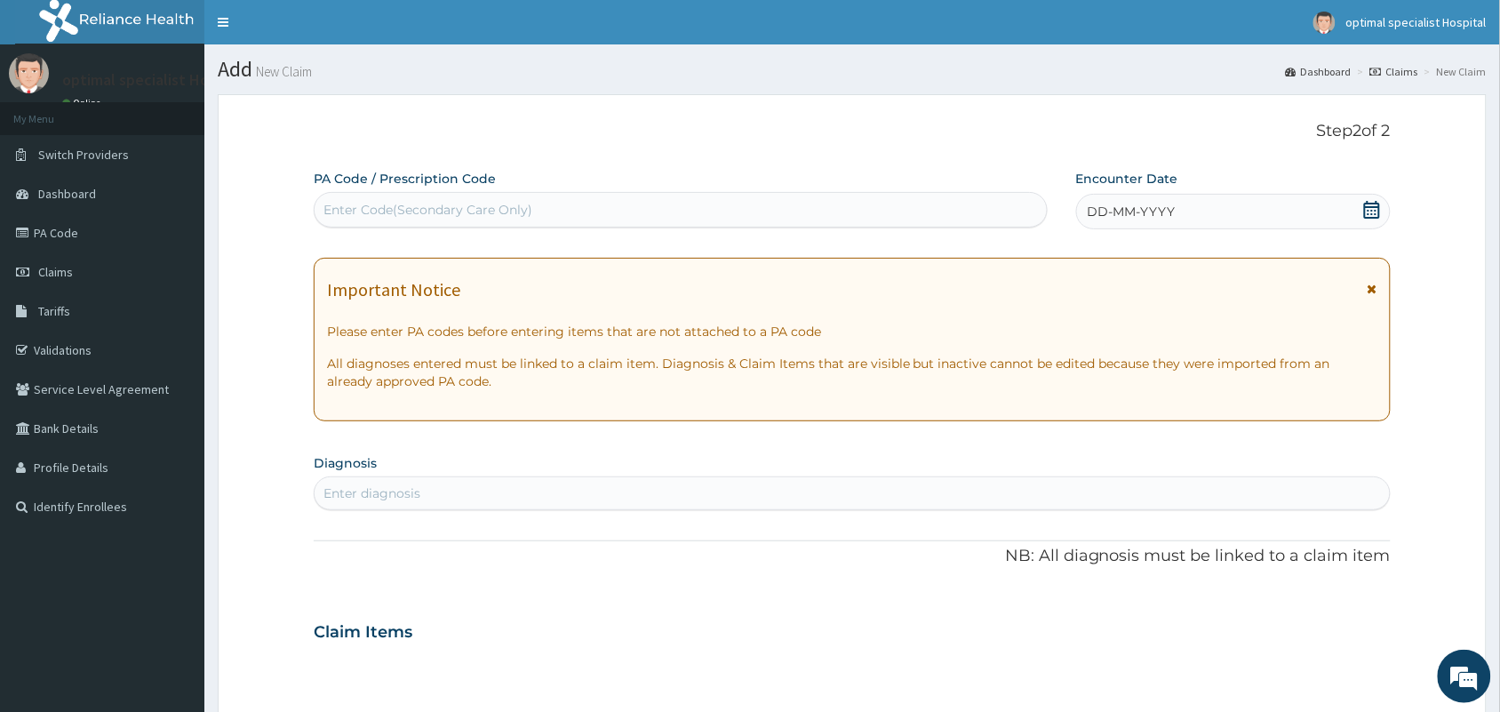
click at [446, 203] on div "Enter Code(Secondary Care Only)" at bounding box center [427, 210] width 209 height 18
paste input "PA/15E527"
type input "PA/15E527"
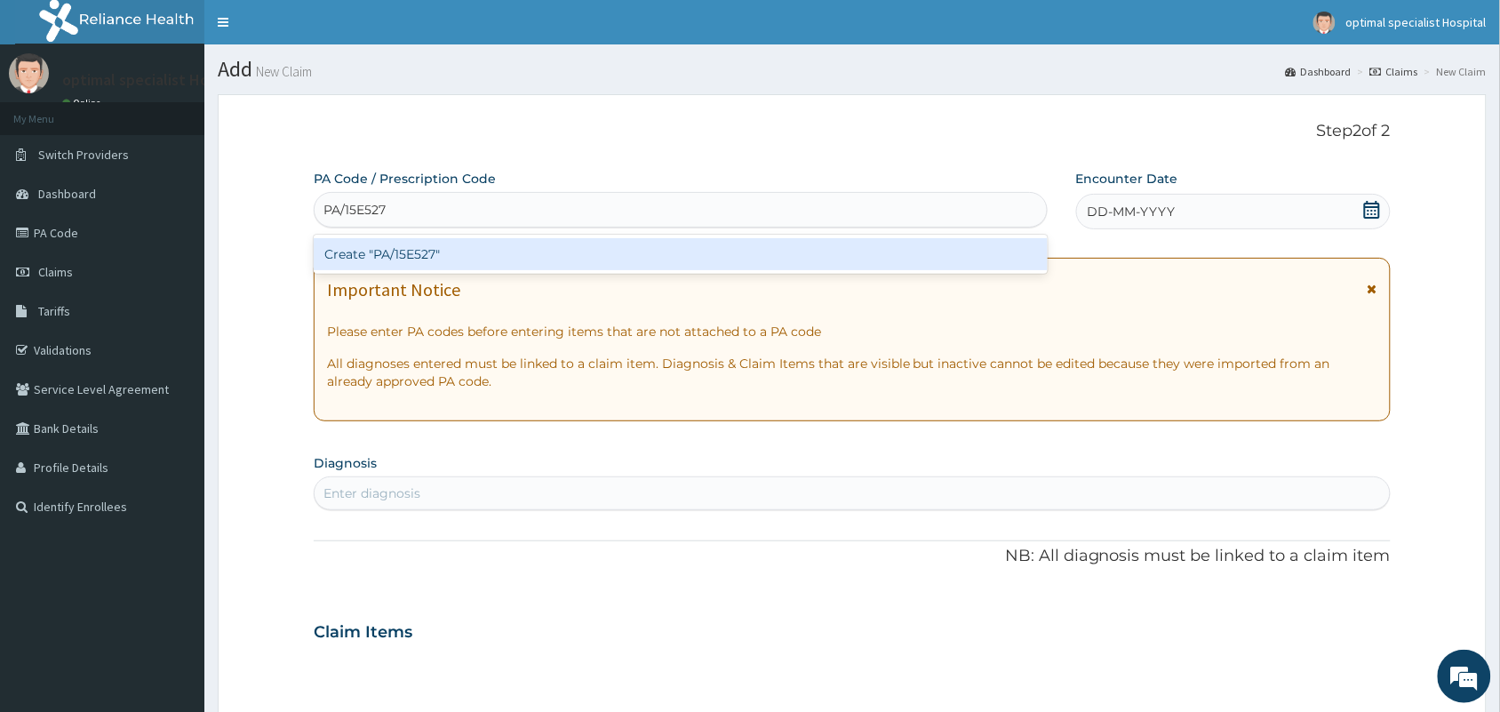
click at [420, 254] on div "Create "PA/15E527"" at bounding box center [681, 254] width 734 height 32
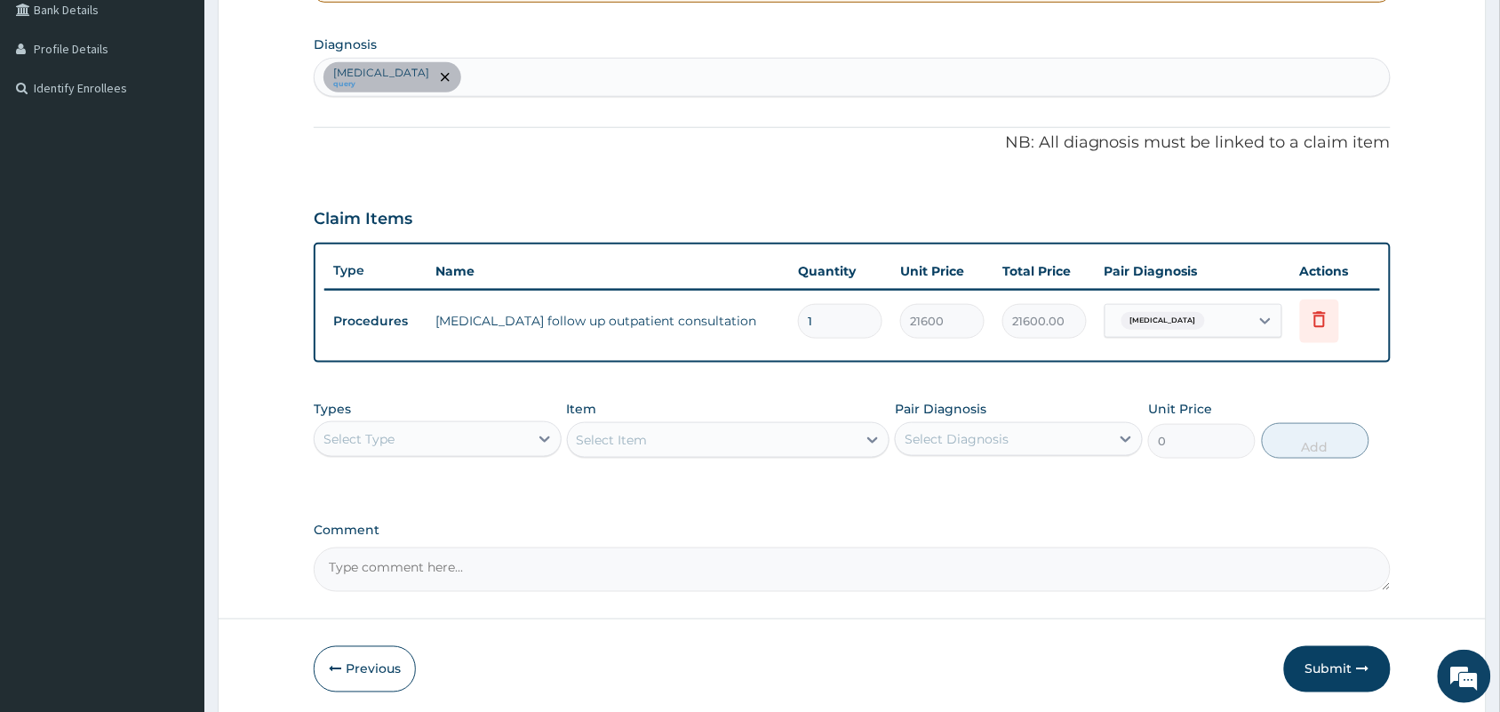
scroll to position [444, 0]
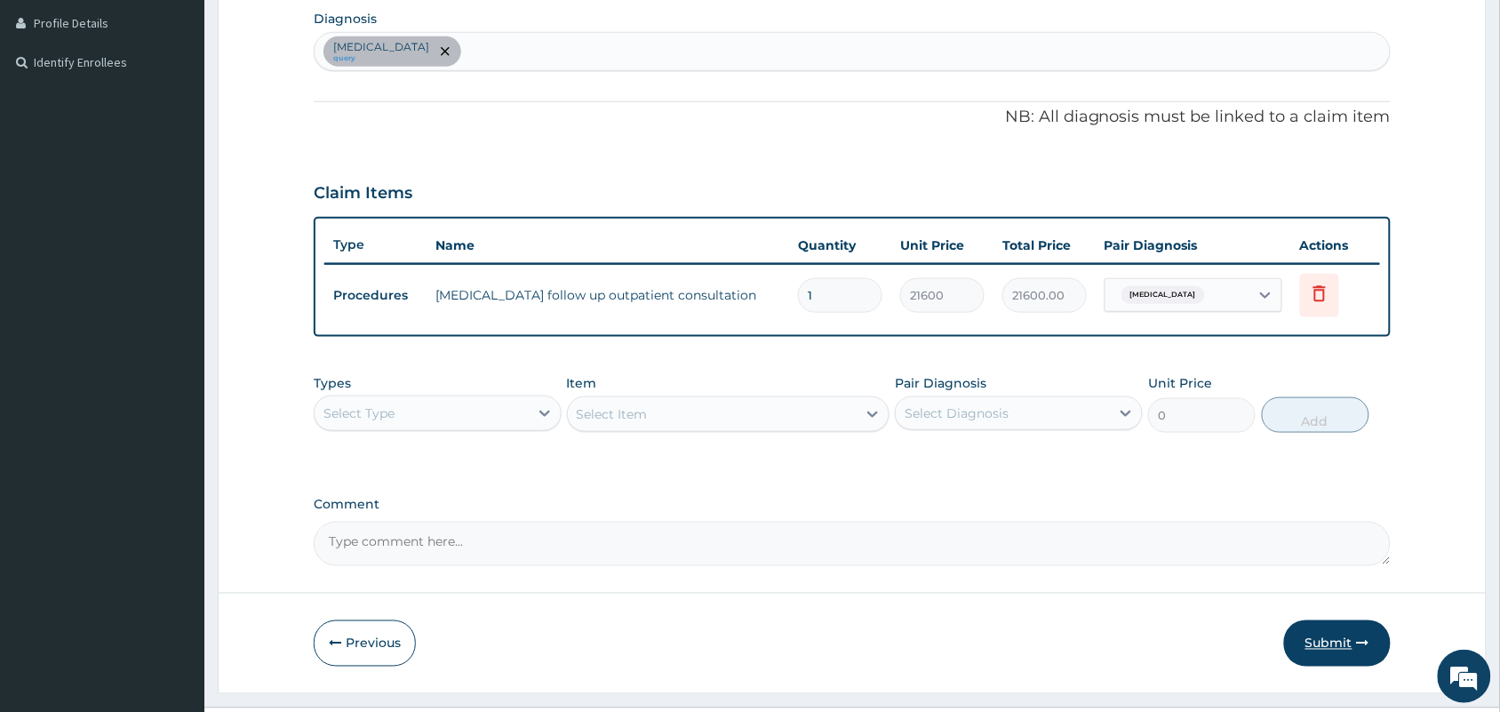
click at [1333, 650] on button "Submit" at bounding box center [1337, 643] width 107 height 46
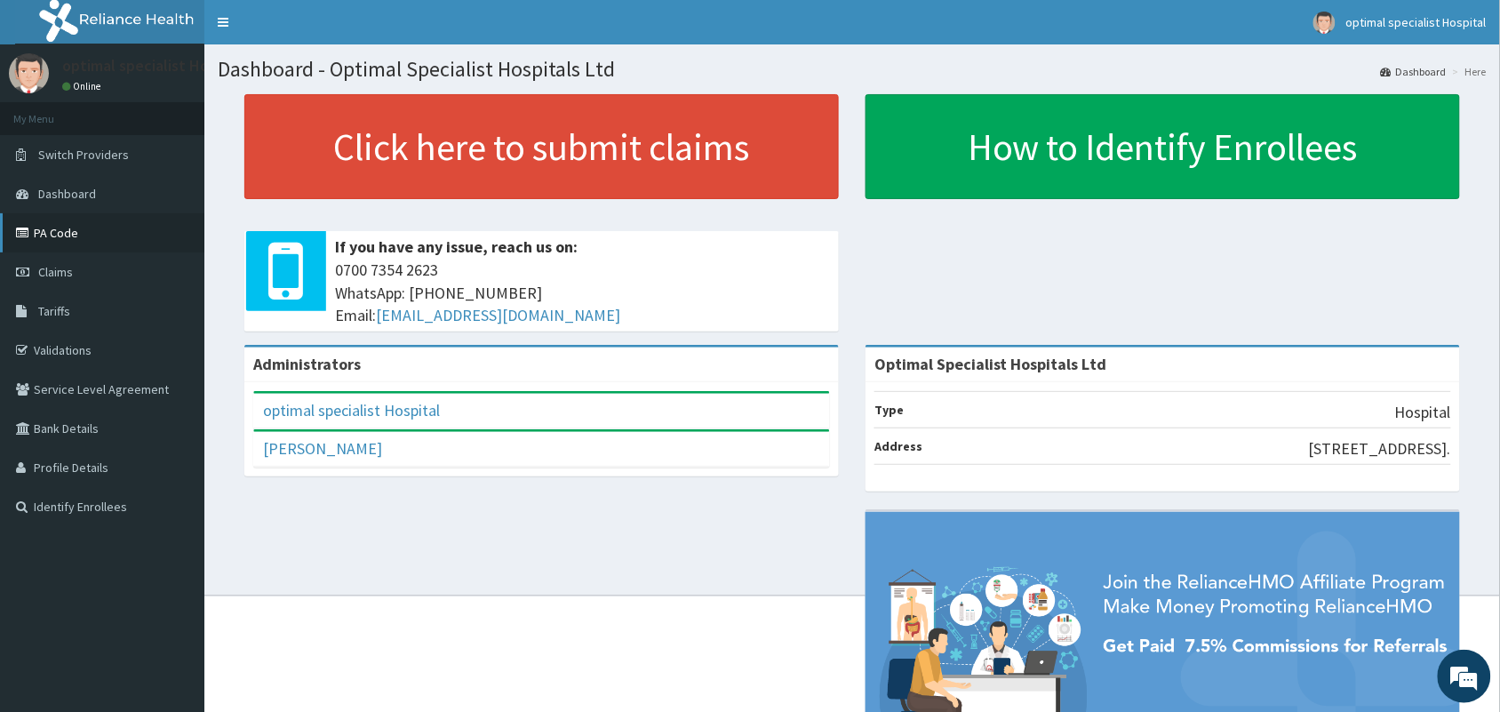
click at [65, 227] on link "PA Code" at bounding box center [102, 232] width 204 height 39
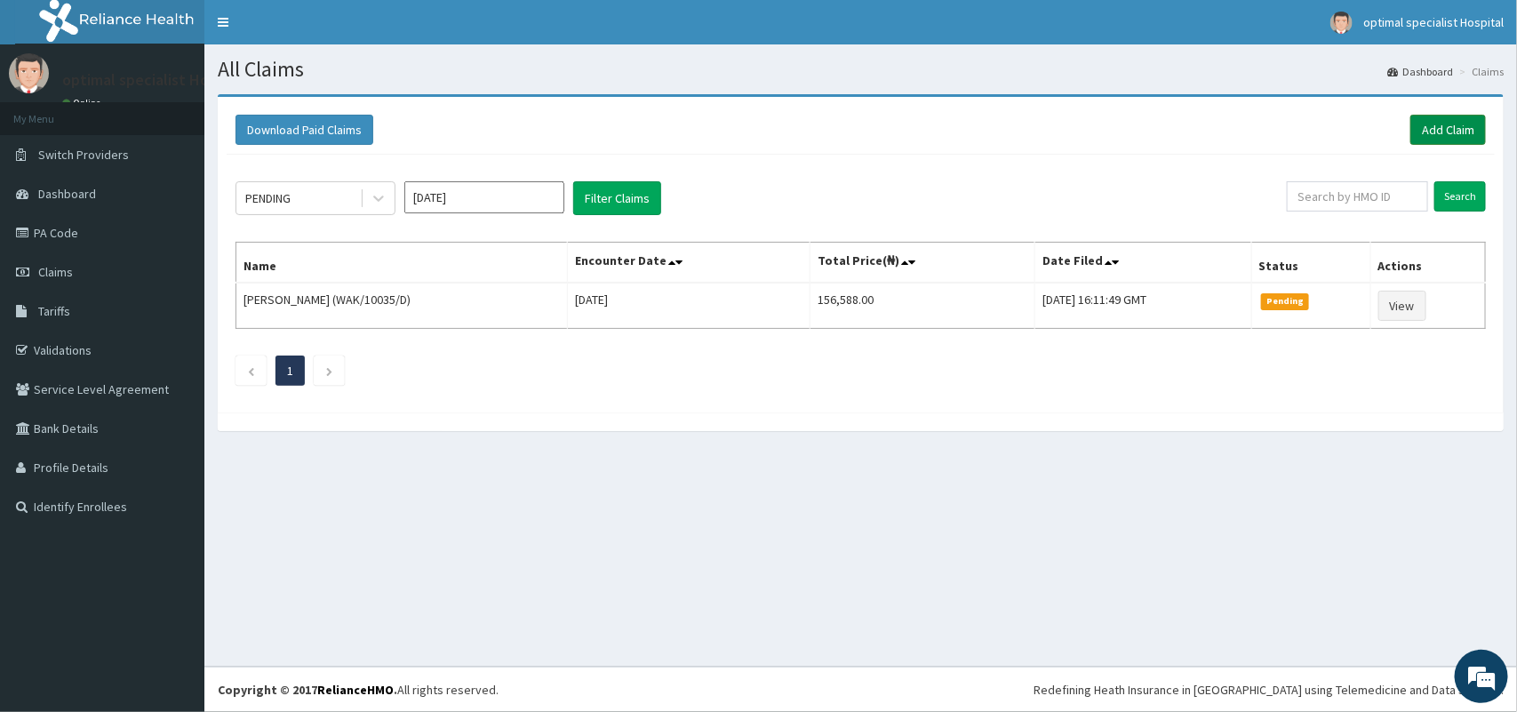
click at [1453, 129] on link "Add Claim" at bounding box center [1448, 130] width 76 height 30
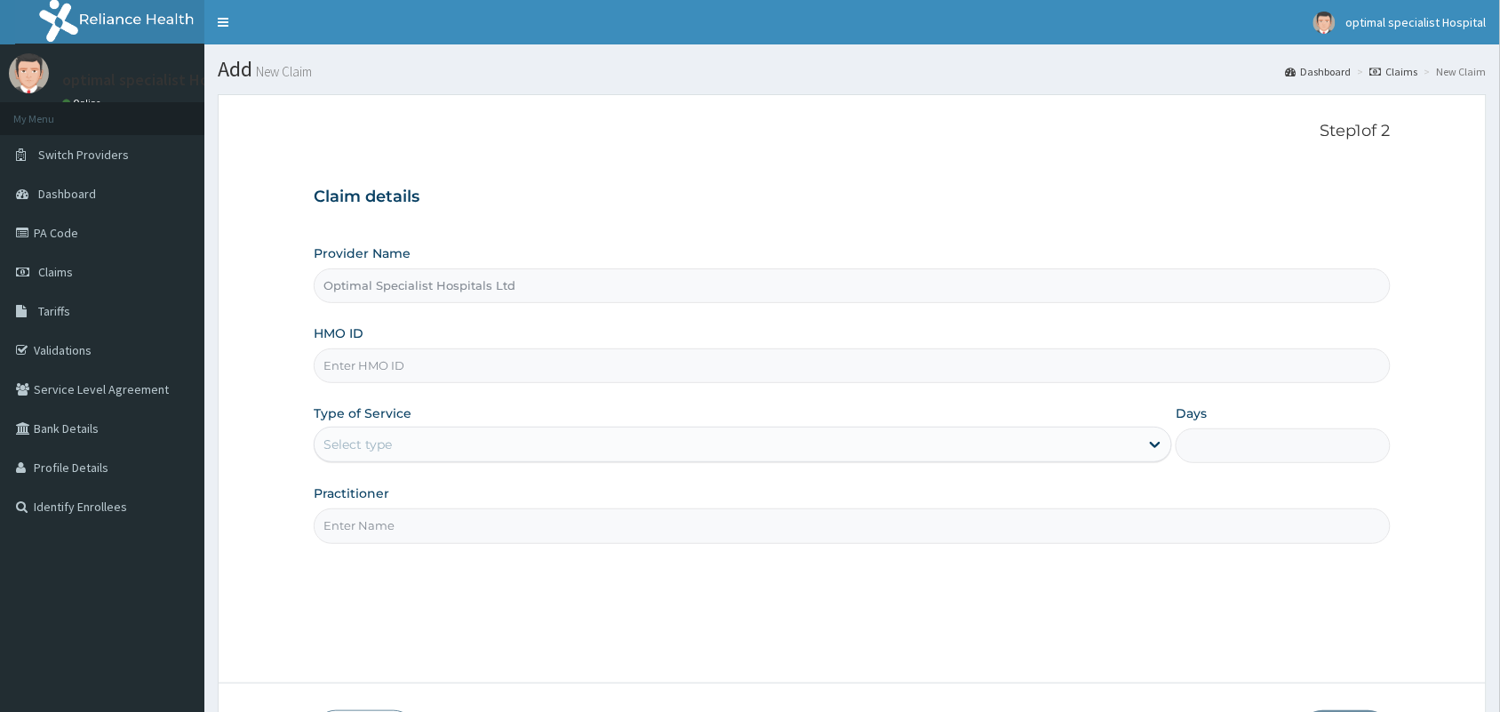
type input "Optimal Specialist Hospitals Ltd"
click at [379, 373] on input "HMO ID" at bounding box center [852, 365] width 1077 height 35
type input "WAK/10035/B"
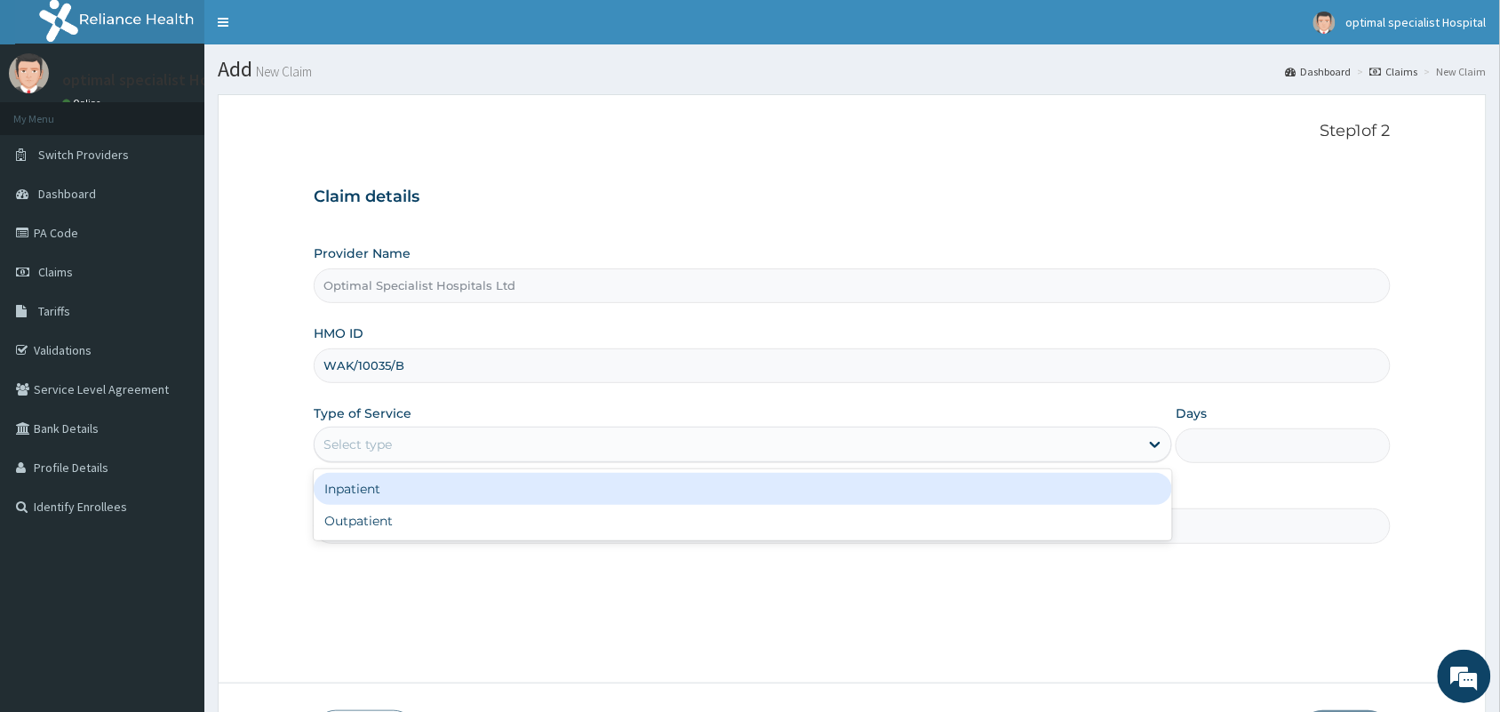
click at [814, 458] on div "Select type" at bounding box center [727, 444] width 825 height 28
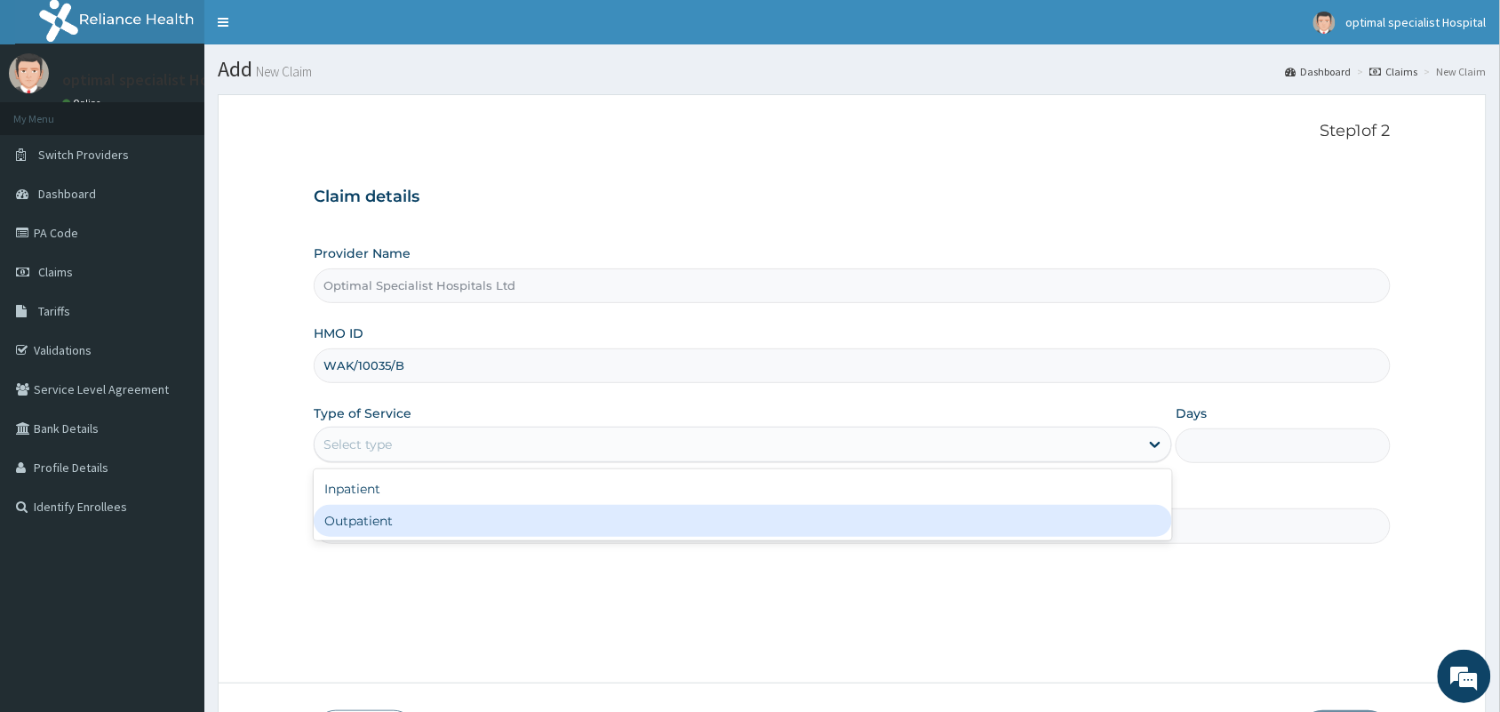
click at [655, 512] on div "Outpatient" at bounding box center [743, 521] width 858 height 32
type input "1"
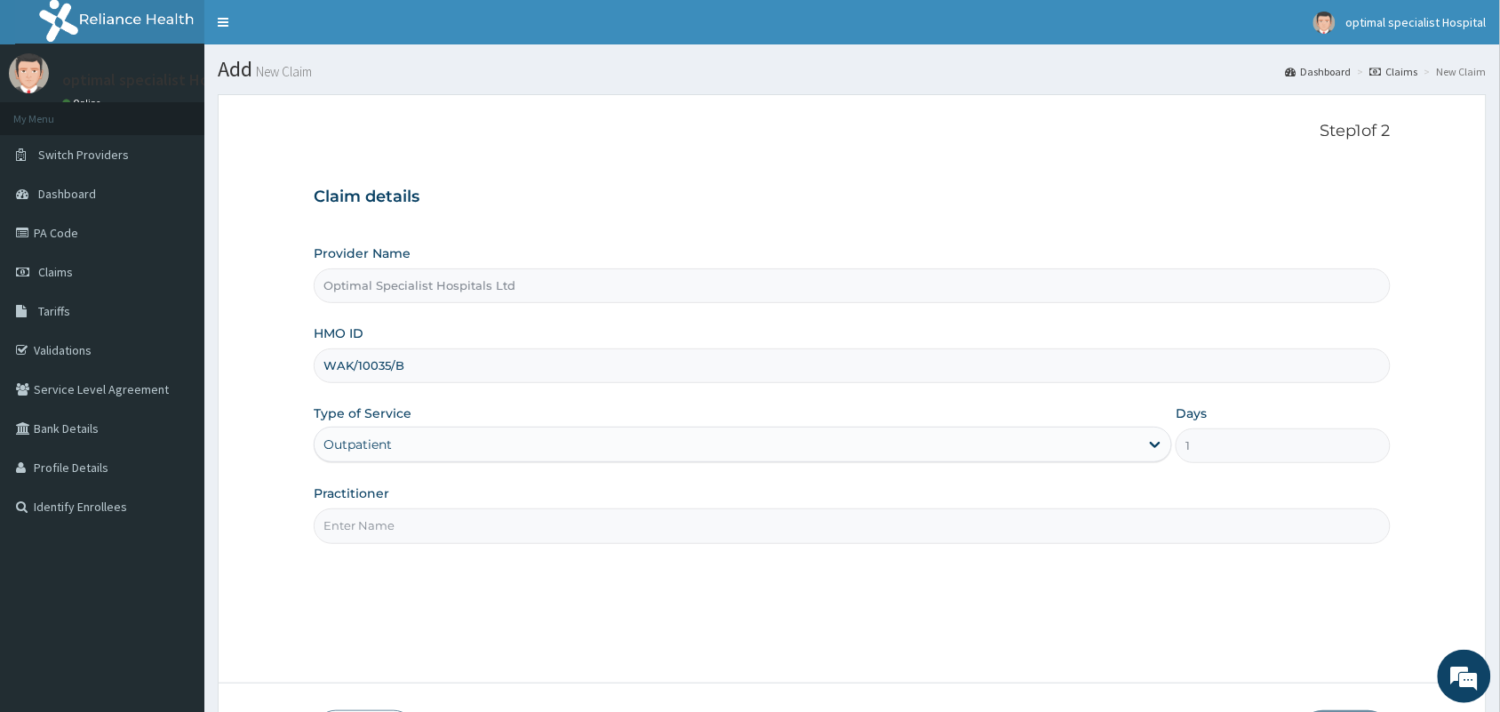
click at [876, 530] on input "Practitioner" at bounding box center [852, 525] width 1077 height 35
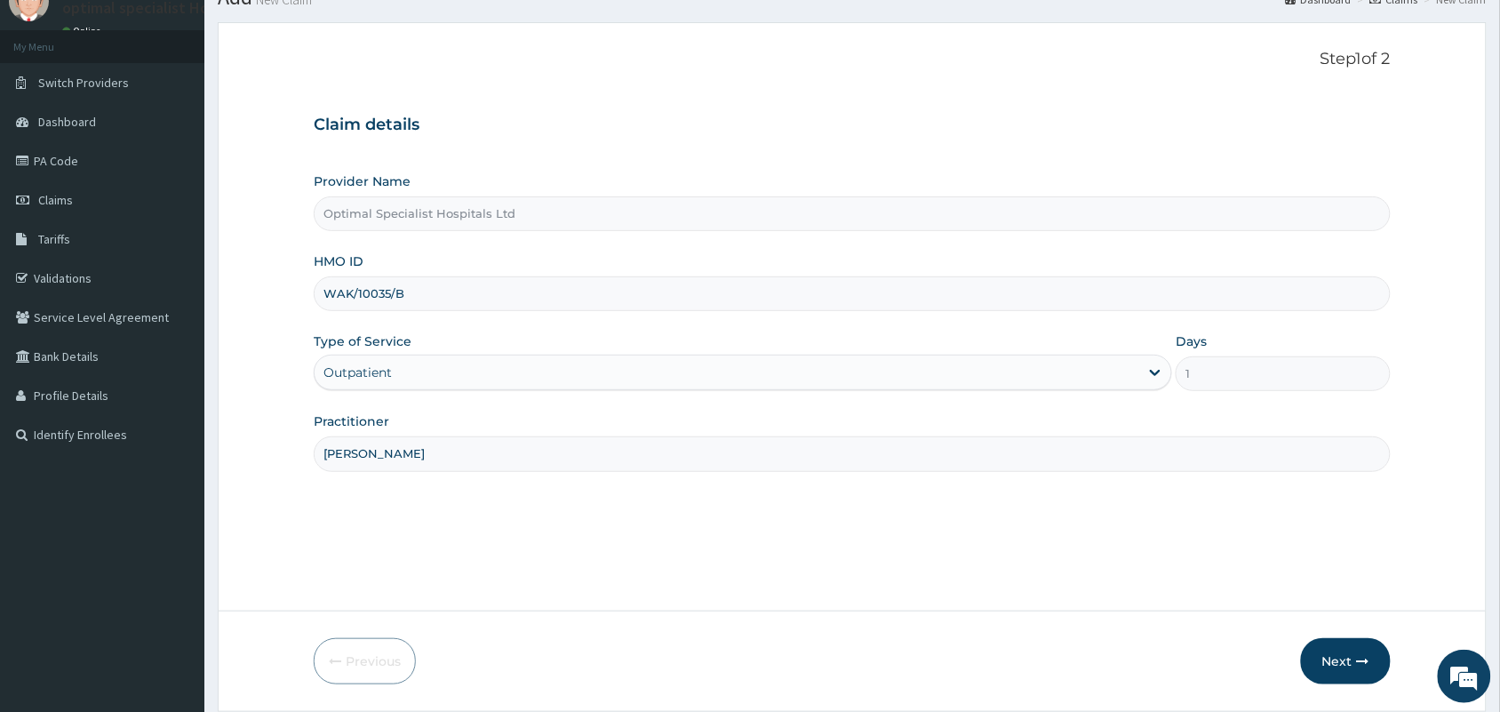
scroll to position [111, 0]
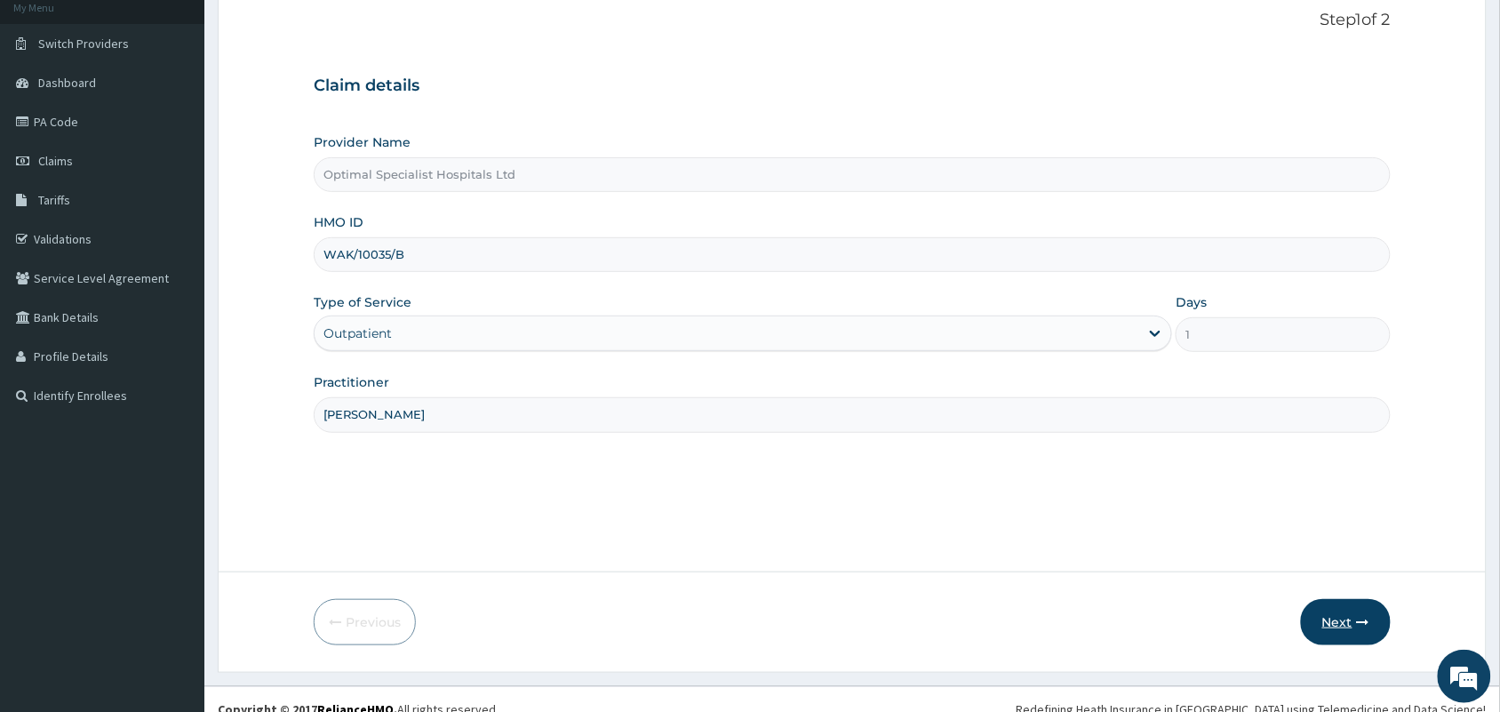
type input "DR UCHA"
click at [1327, 618] on button "Next" at bounding box center [1346, 622] width 90 height 46
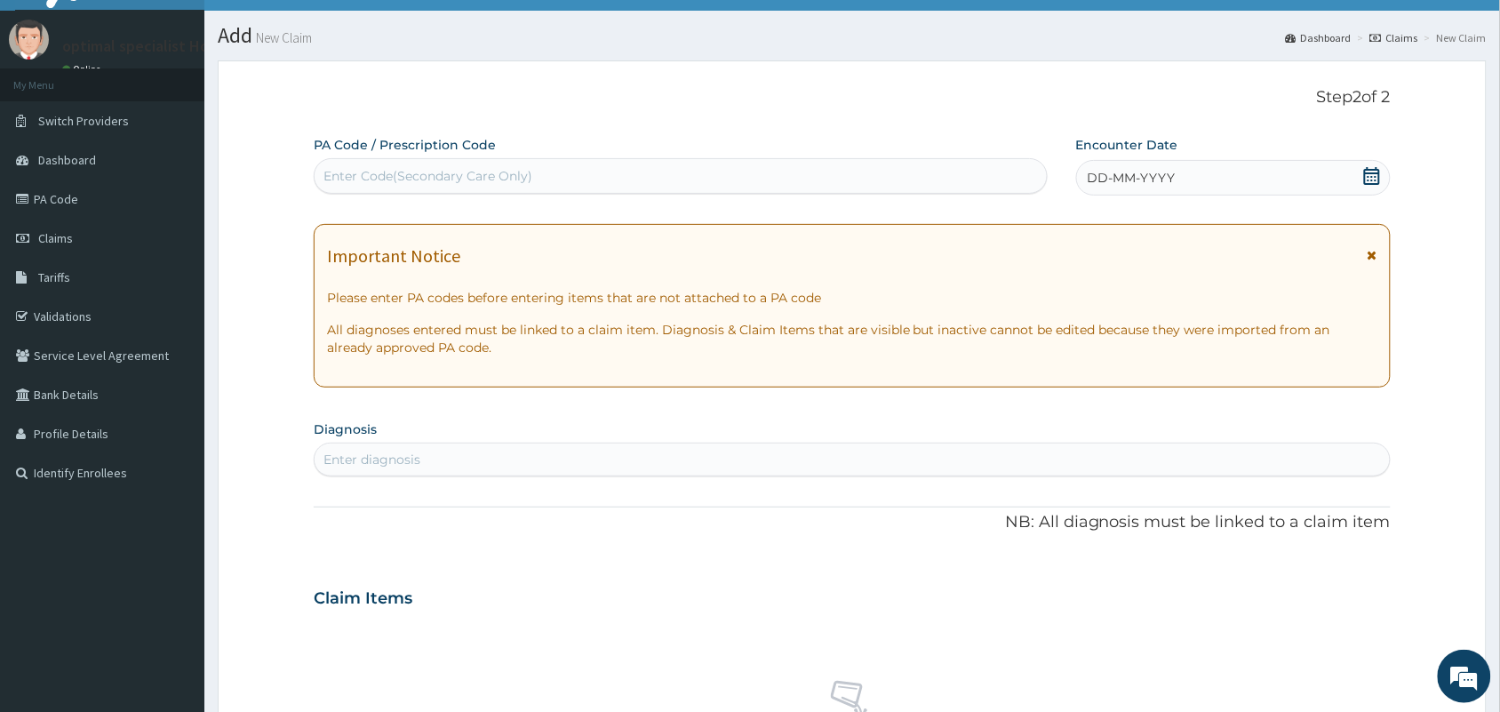
scroll to position [0, 0]
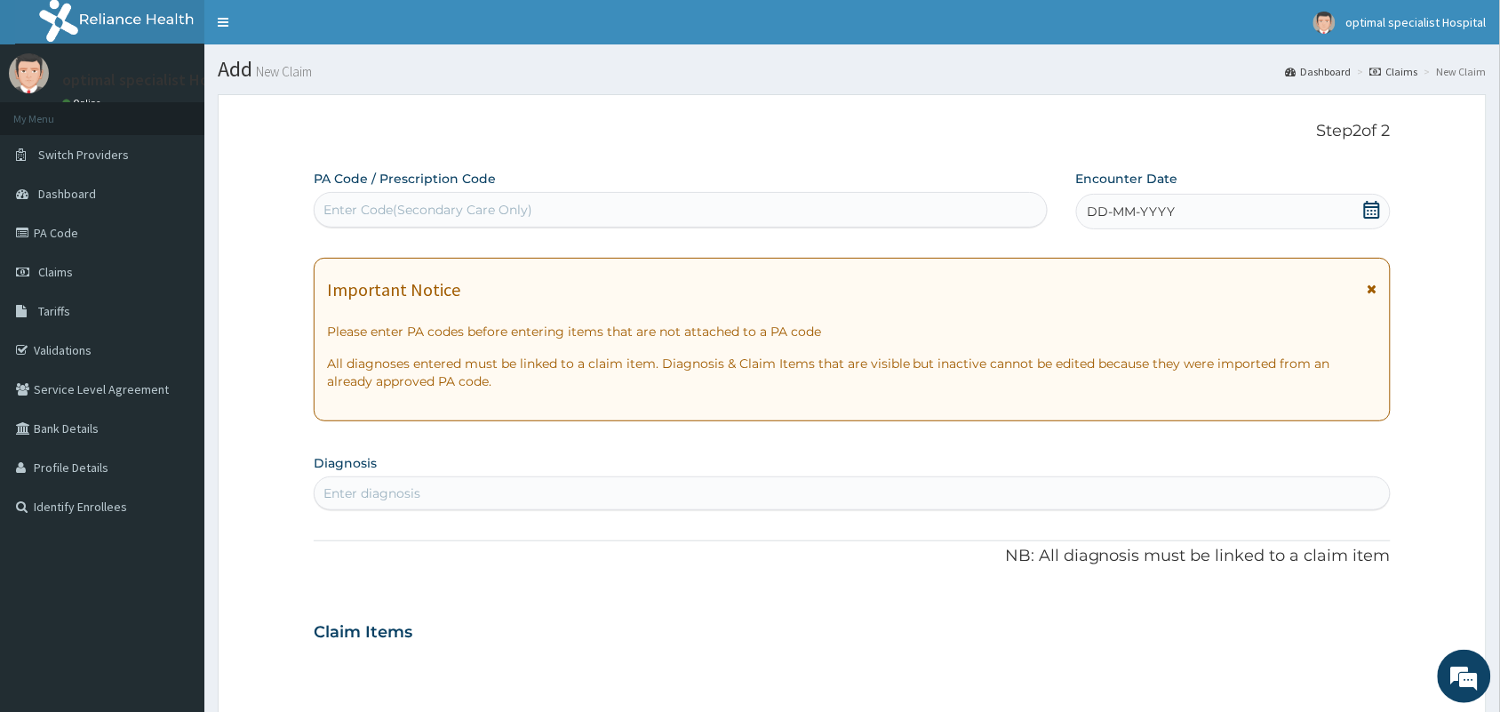
click at [482, 211] on div "Enter Code(Secondary Care Only)" at bounding box center [427, 210] width 209 height 18
paste input "PA/F40A73"
type input "PA/F40A73"
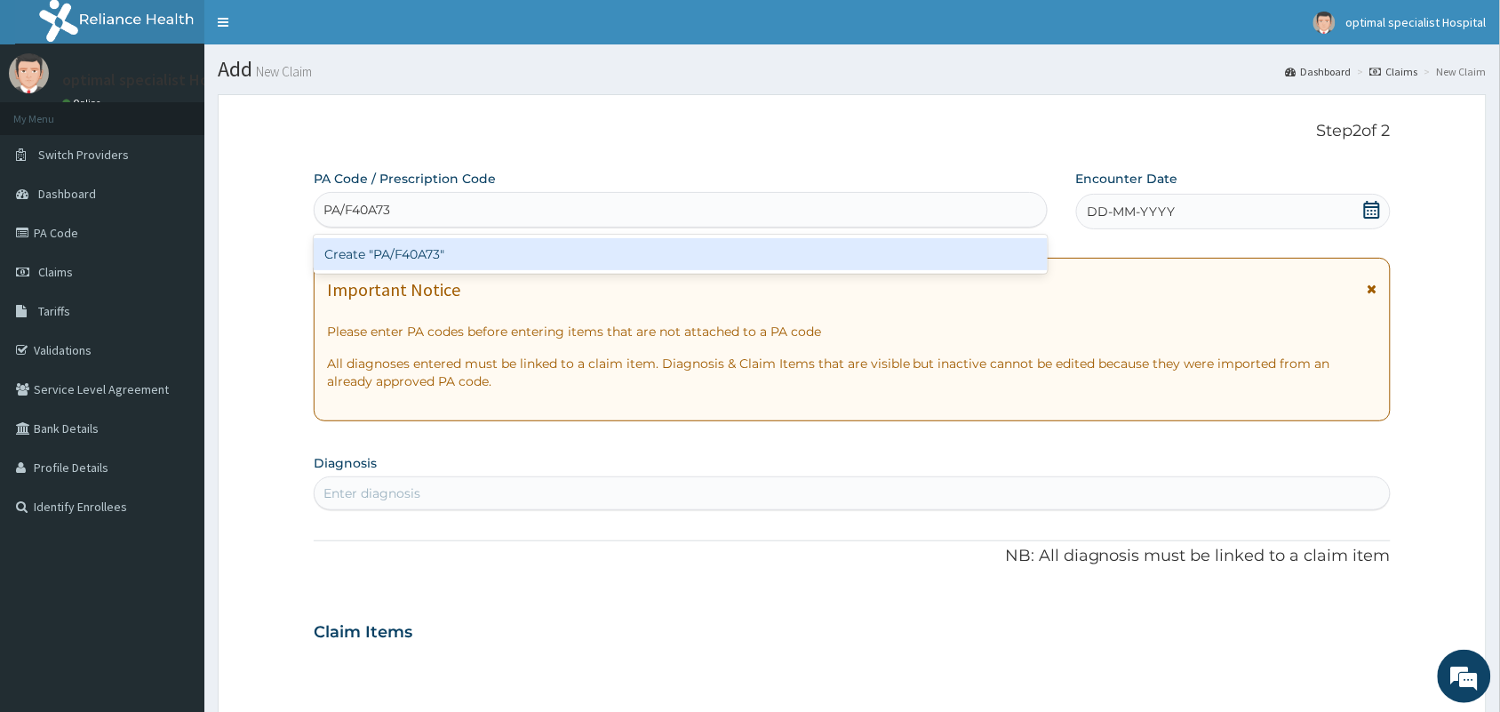
click at [427, 259] on div "Create "PA/F40A73"" at bounding box center [681, 254] width 734 height 32
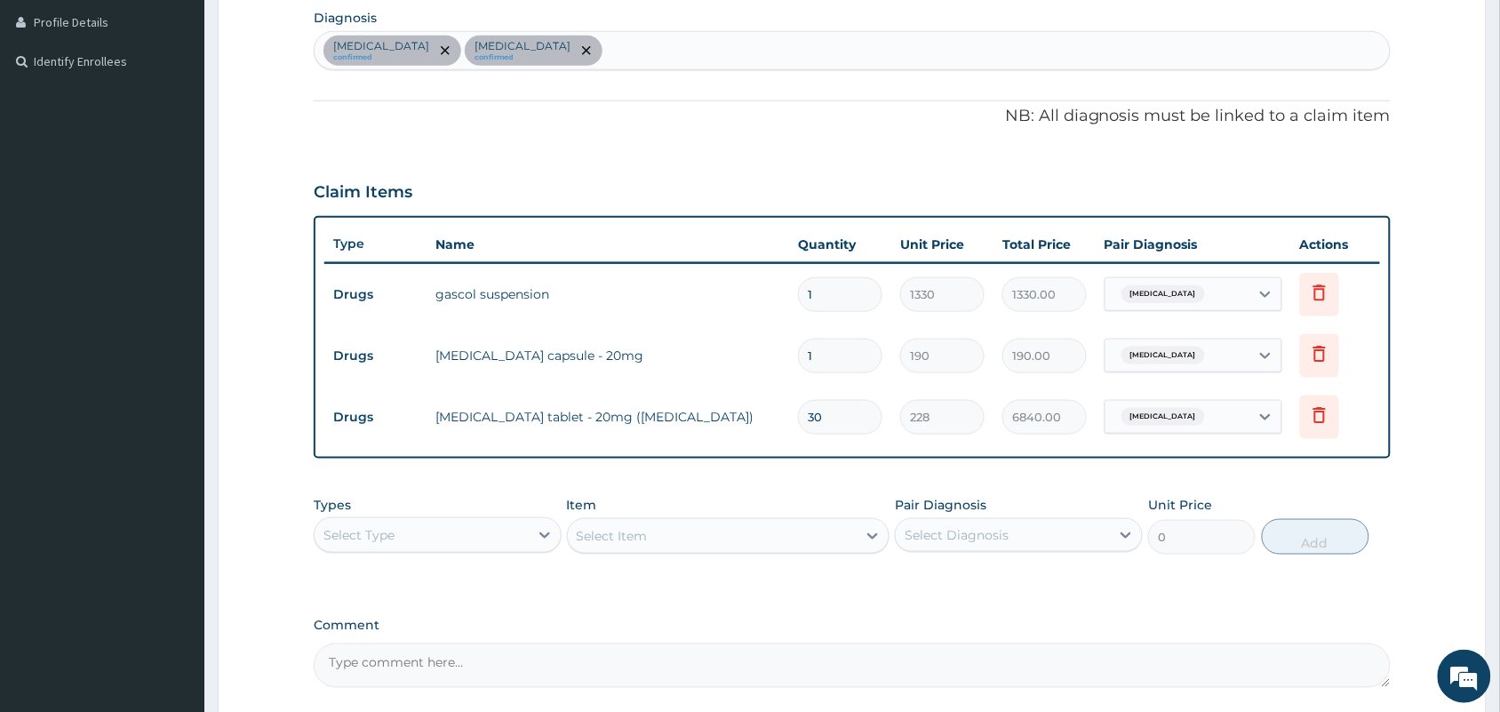
scroll to position [607, 0]
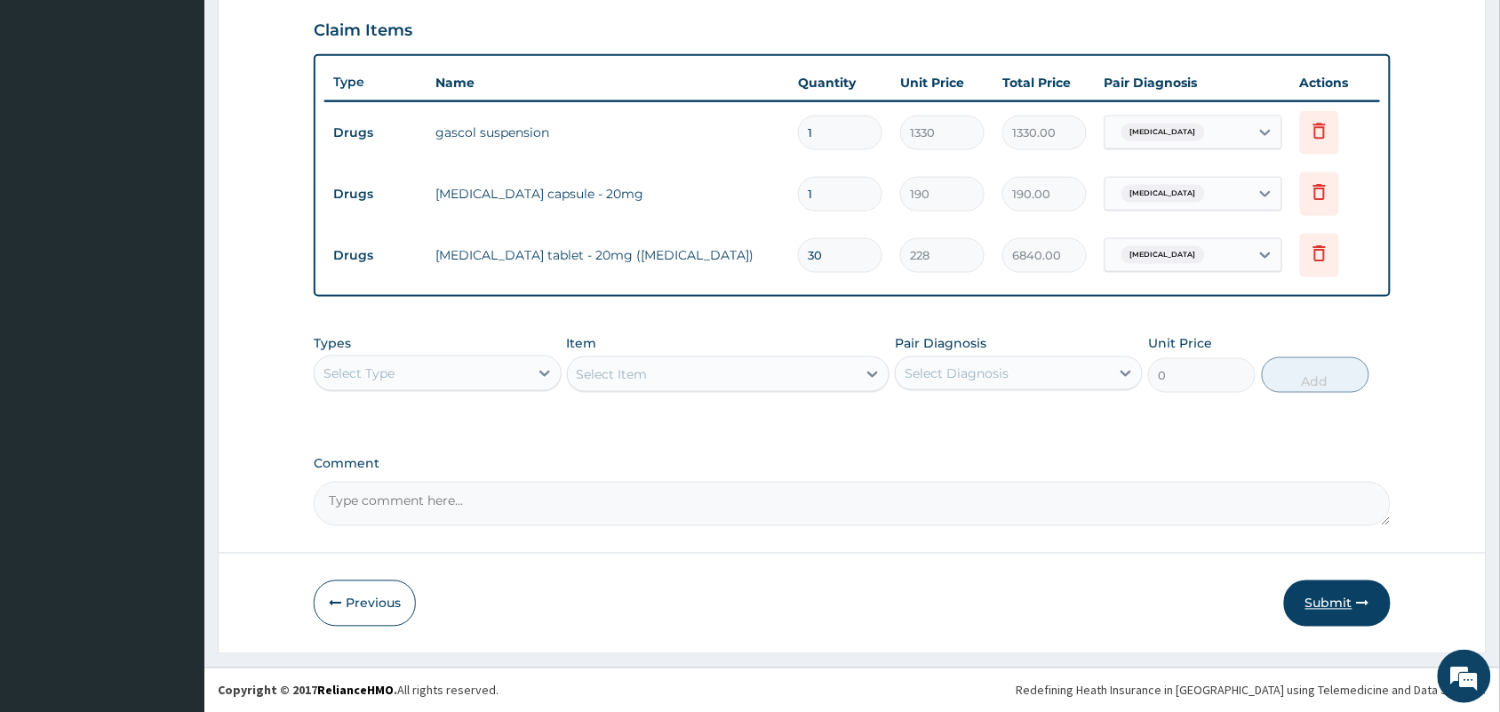
click at [1336, 605] on button "Submit" at bounding box center [1337, 603] width 107 height 46
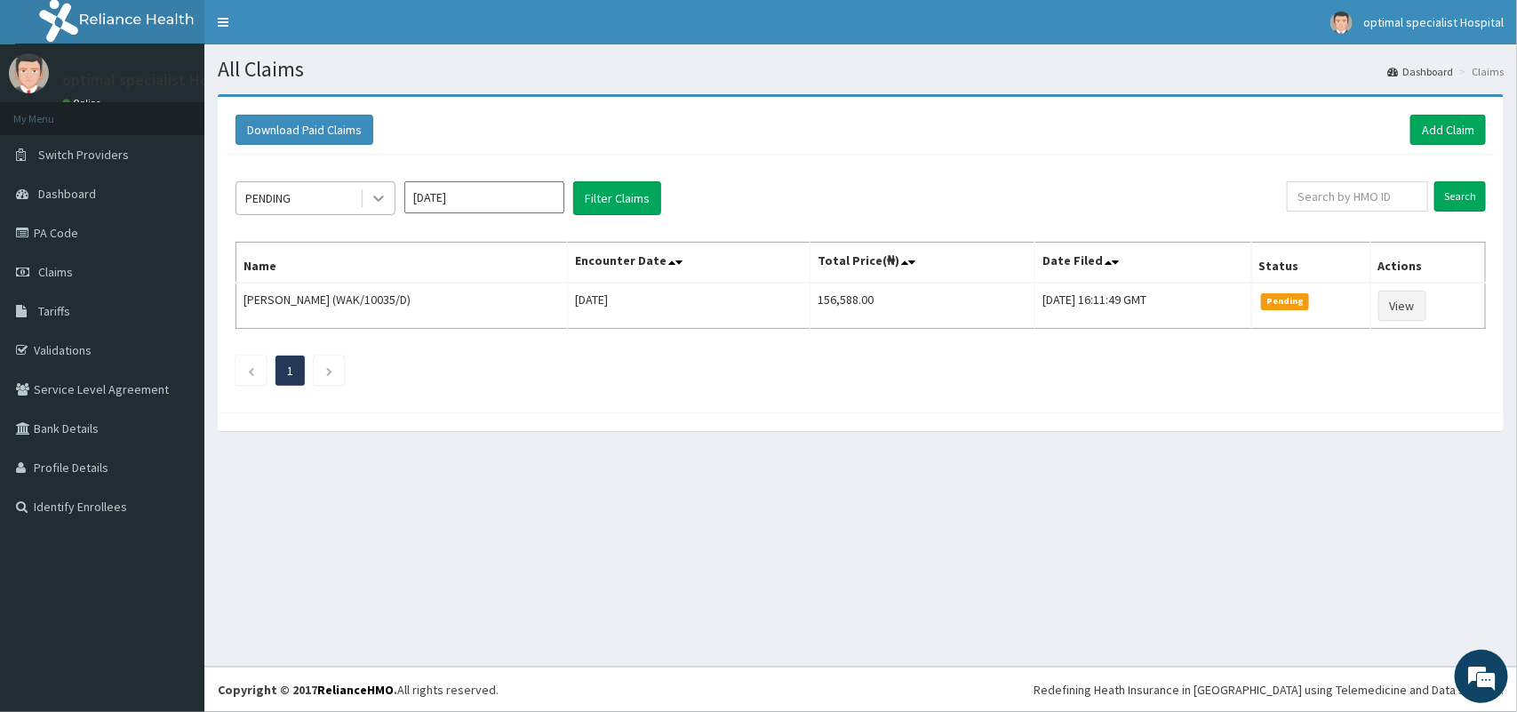
click at [379, 197] on icon at bounding box center [379, 198] width 18 height 18
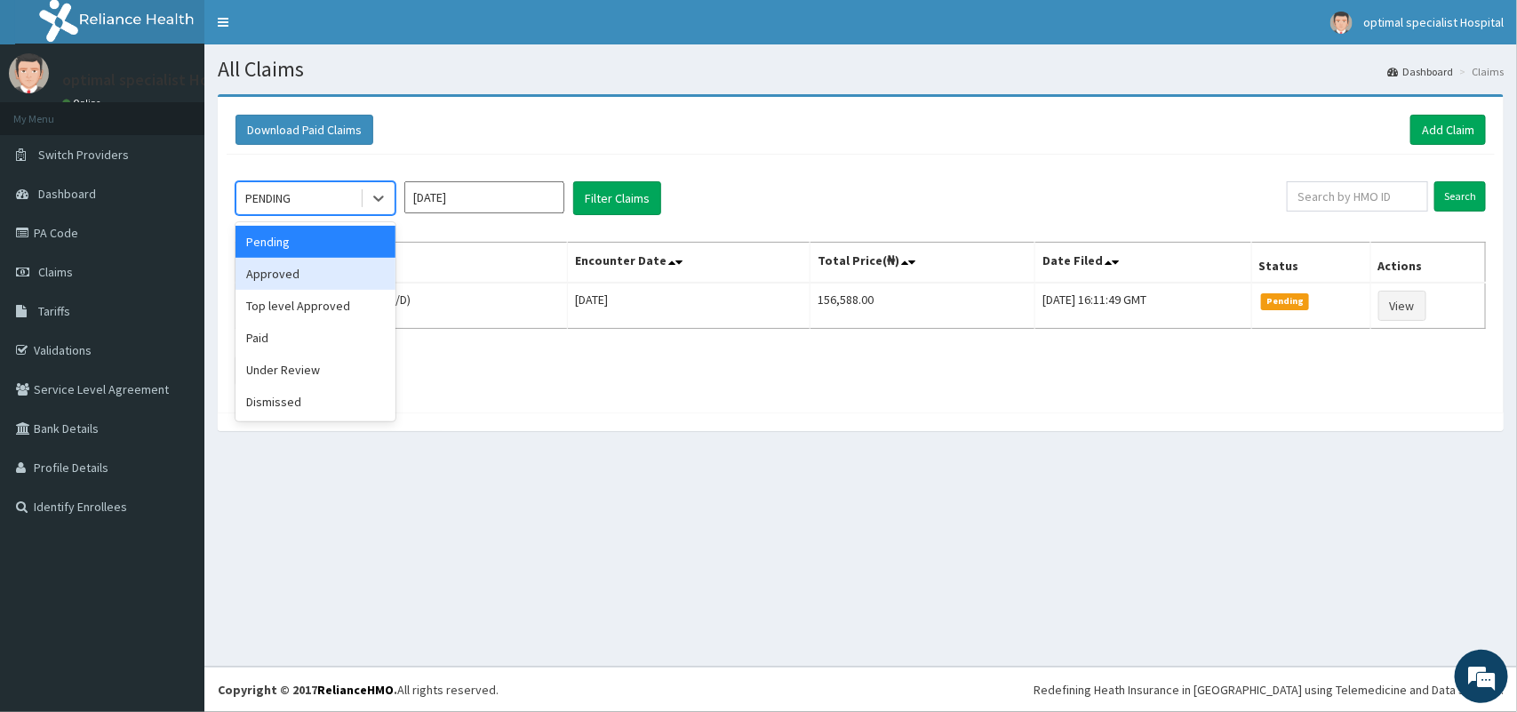
click at [345, 265] on div "Approved" at bounding box center [315, 274] width 160 height 32
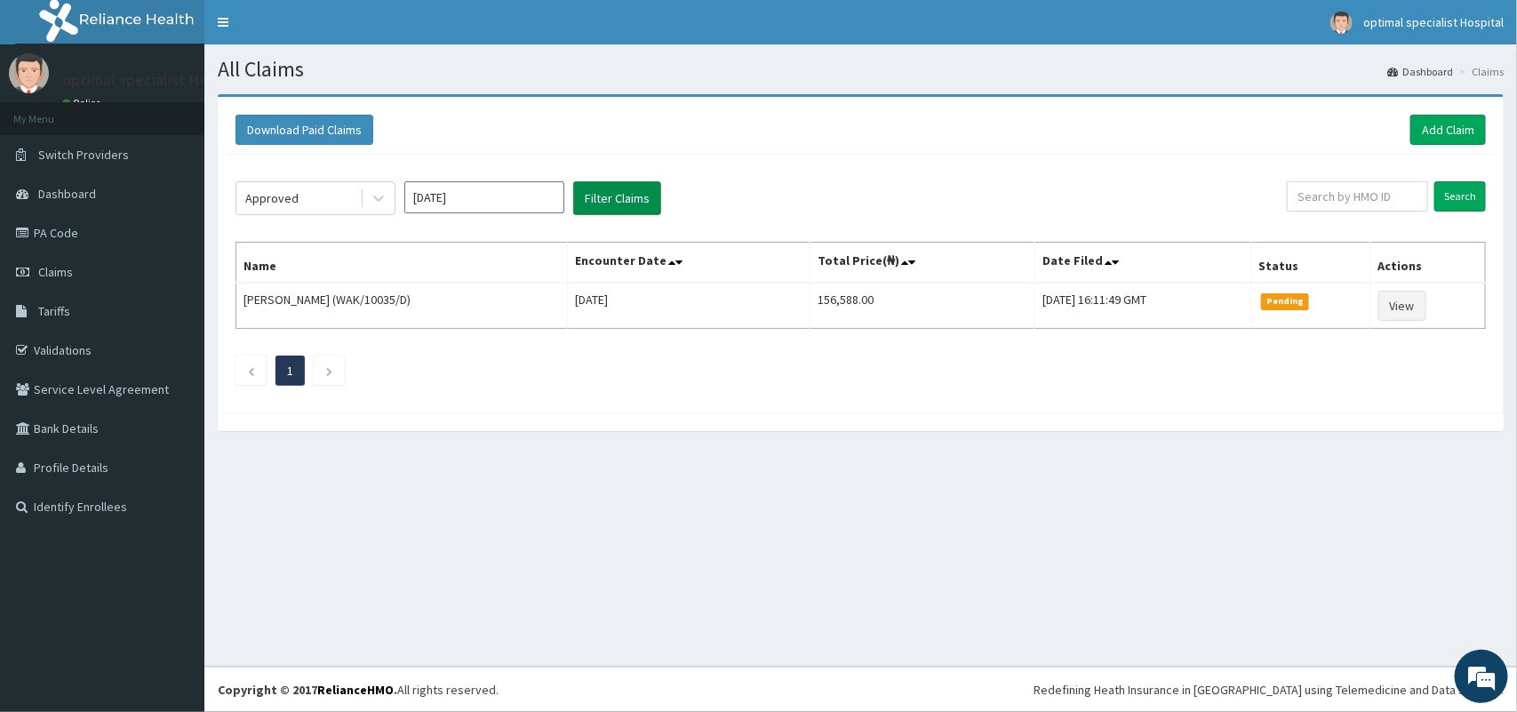
click at [638, 198] on button "Filter Claims" at bounding box center [617, 198] width 88 height 34
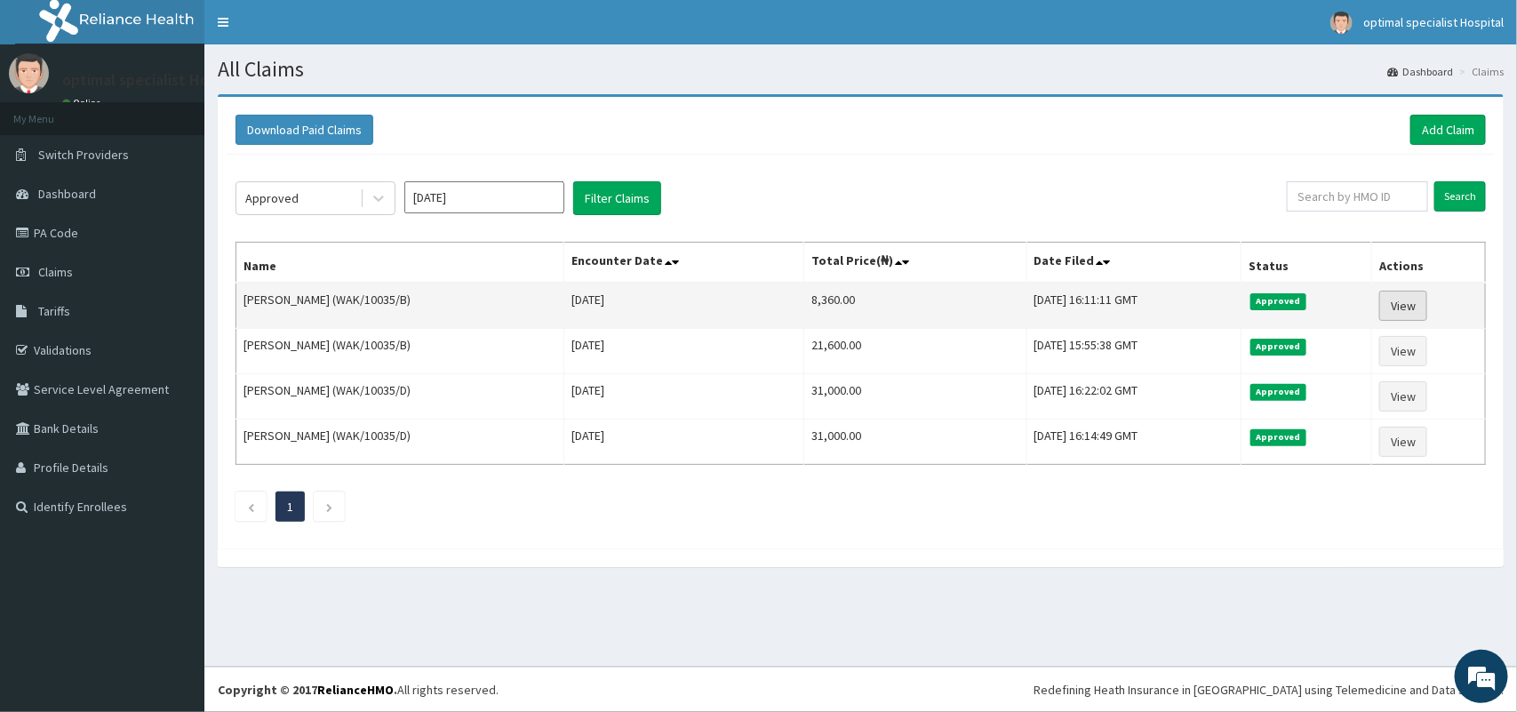
click at [1405, 299] on link "View" at bounding box center [1403, 306] width 48 height 30
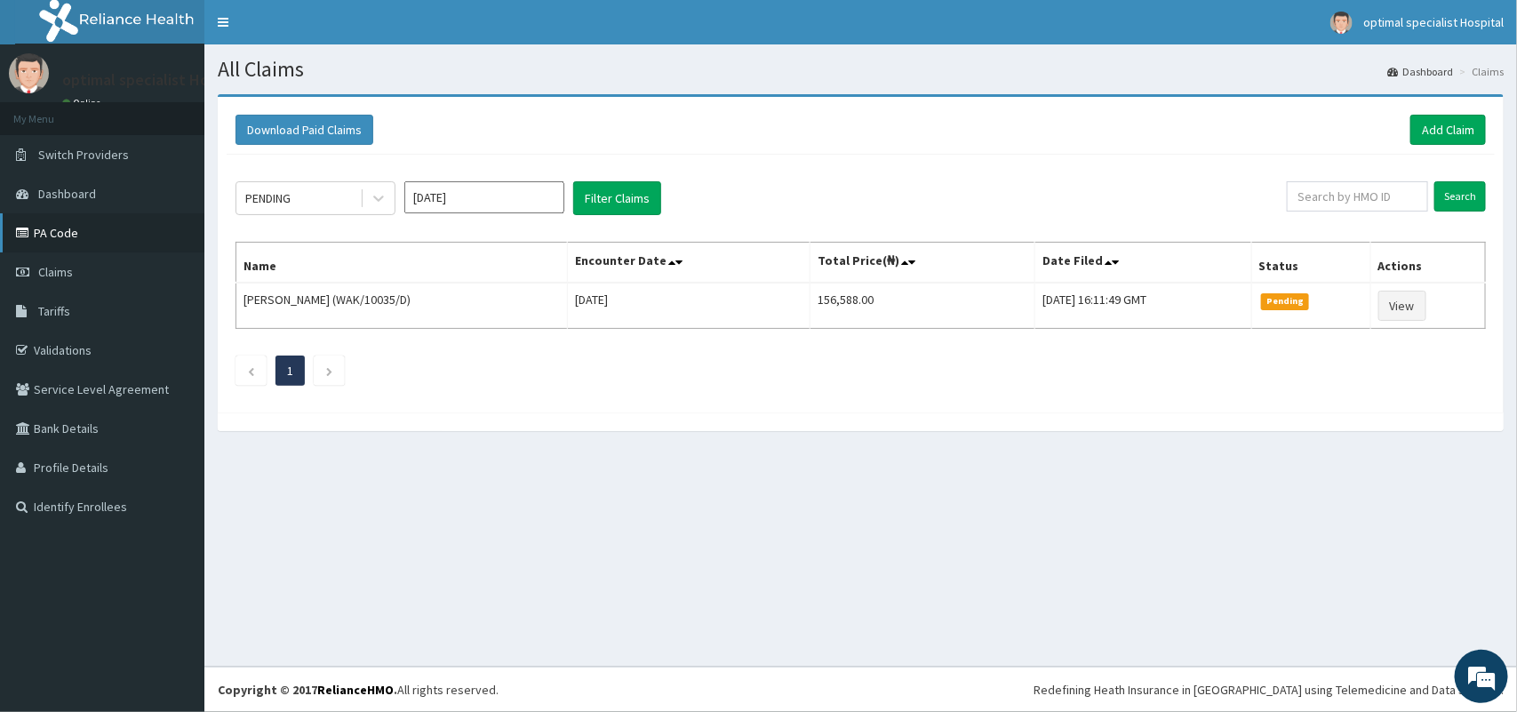
click at [45, 233] on link "PA Code" at bounding box center [102, 232] width 204 height 39
click at [73, 237] on link "PA Code" at bounding box center [102, 232] width 204 height 39
